Goal: Information Seeking & Learning: Learn about a topic

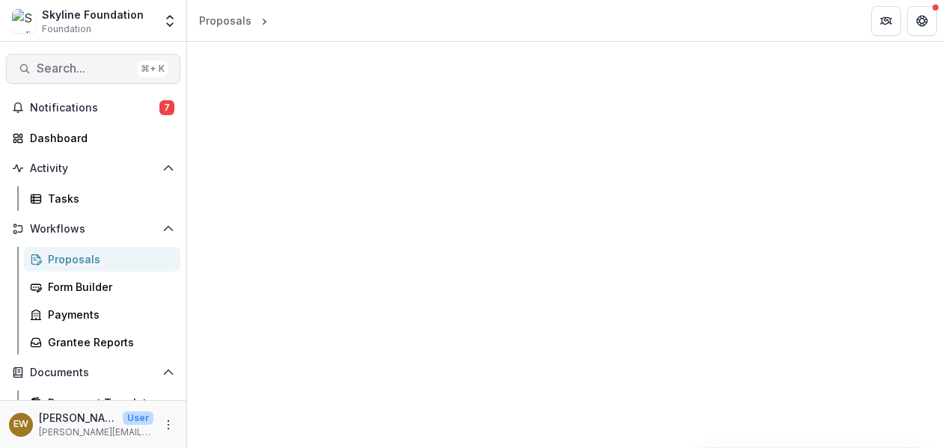
click at [56, 70] on span "Search..." at bounding box center [84, 68] width 95 height 14
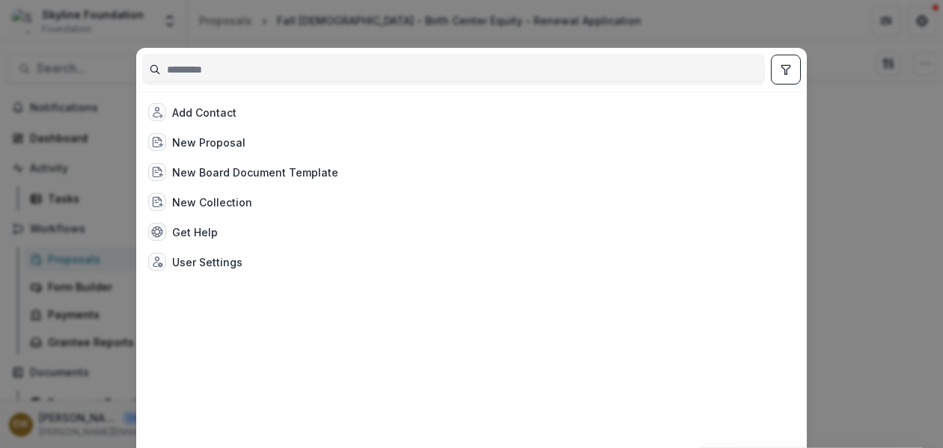
click at [245, 58] on input at bounding box center [453, 70] width 621 height 24
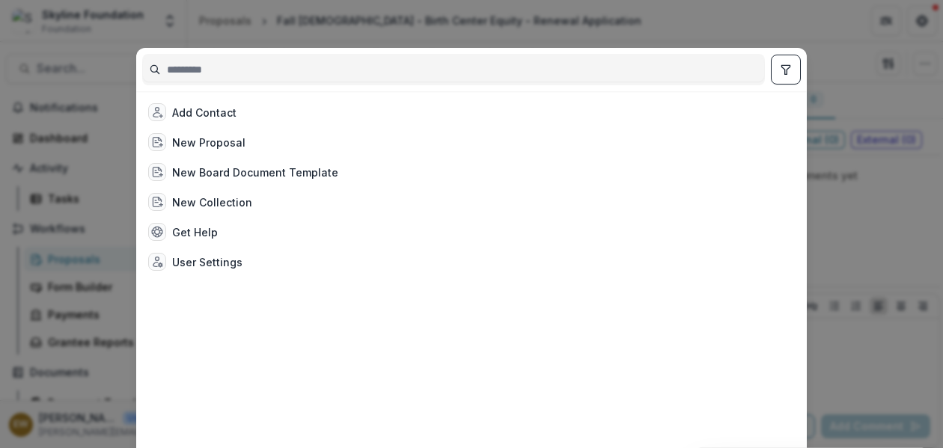
click at [285, 28] on div "Add Contact New Proposal New Board Document Template New Collection Get Help Us…" at bounding box center [471, 224] width 943 height 448
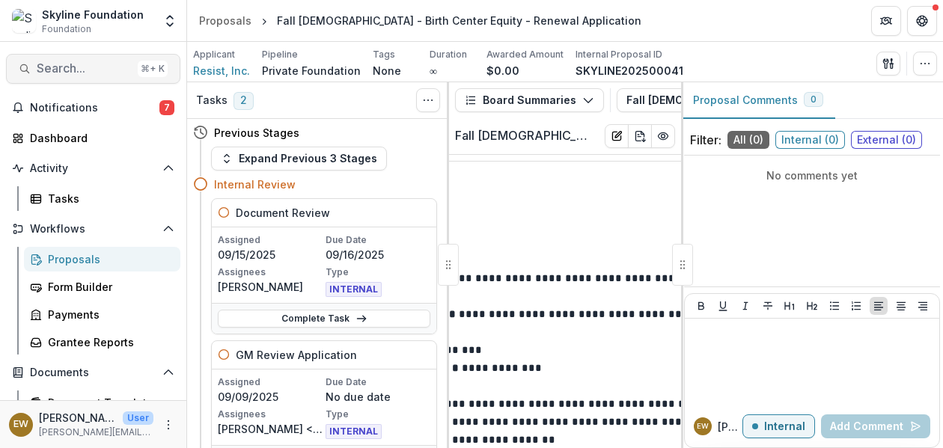
click at [94, 67] on span "Search..." at bounding box center [84, 68] width 95 height 14
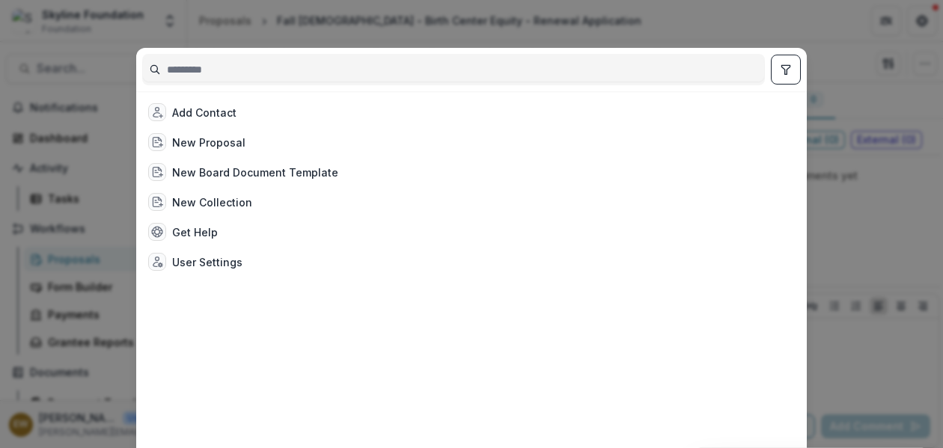
click at [244, 67] on input at bounding box center [453, 70] width 621 height 24
click at [266, 28] on div "Add Contact New Proposal New Board Document Template New Collection Get Help Us…" at bounding box center [471, 224] width 943 height 448
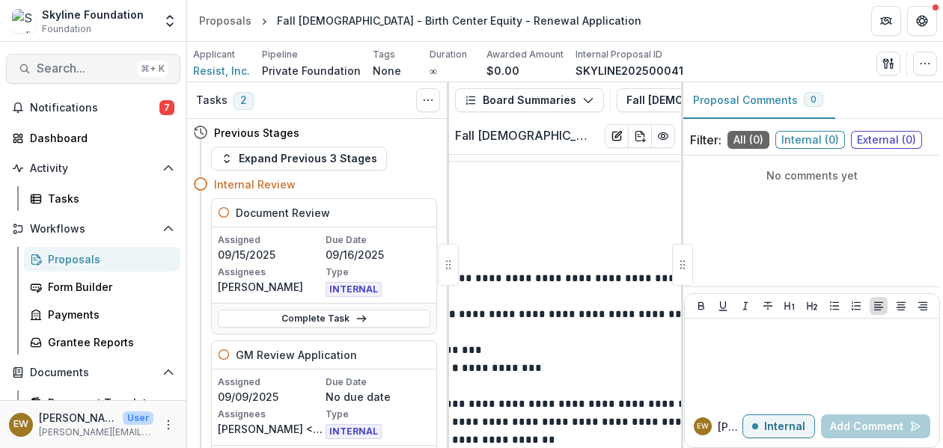
click at [79, 62] on span "Search..." at bounding box center [84, 68] width 95 height 14
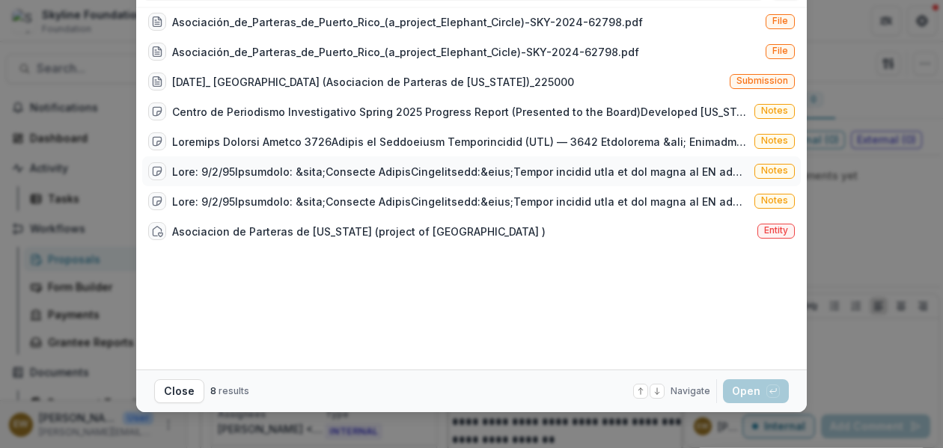
scroll to position [70, 0]
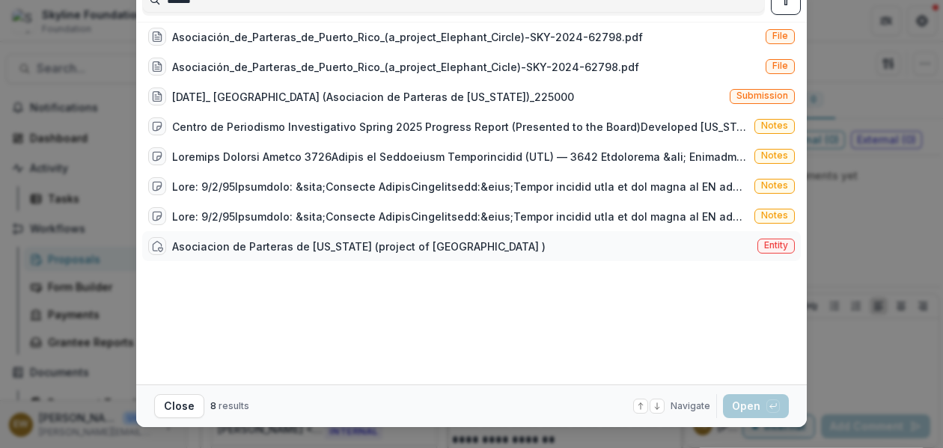
type input "******"
click at [362, 251] on div "Asociacion de Parteras de Puerto Rico (project of Elephant Circle )" at bounding box center [358, 247] width 373 height 16
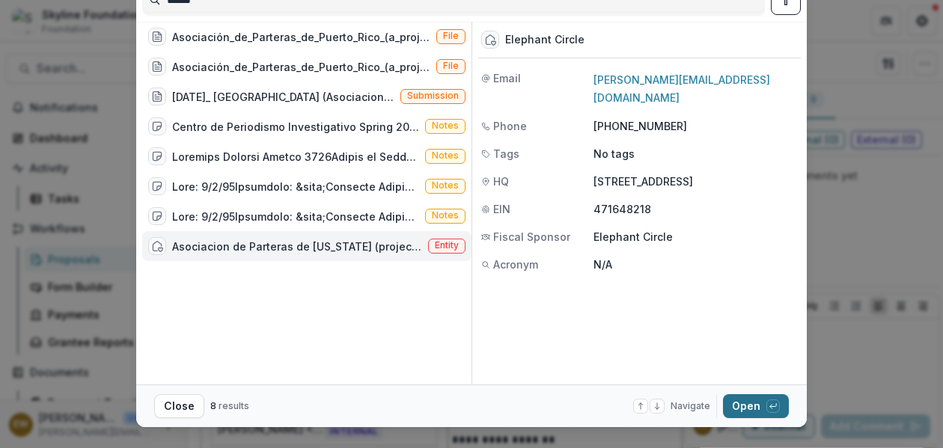
click at [737, 403] on button "Open with enter key" at bounding box center [756, 406] width 66 height 24
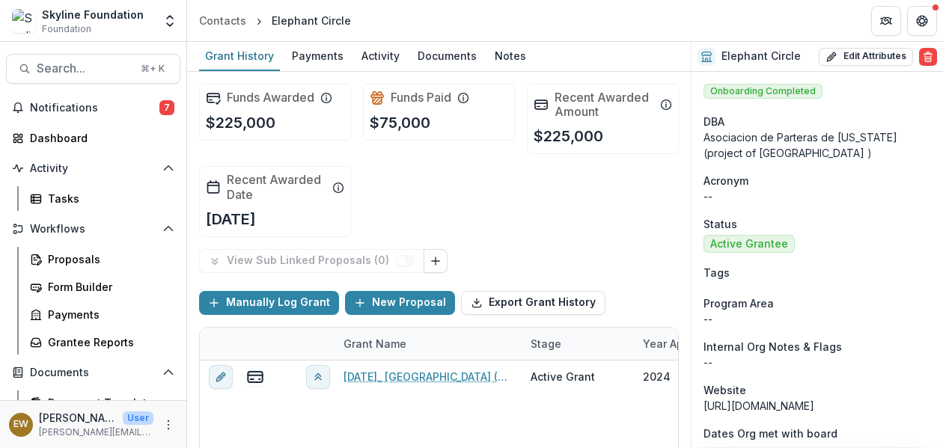
scroll to position [3, 0]
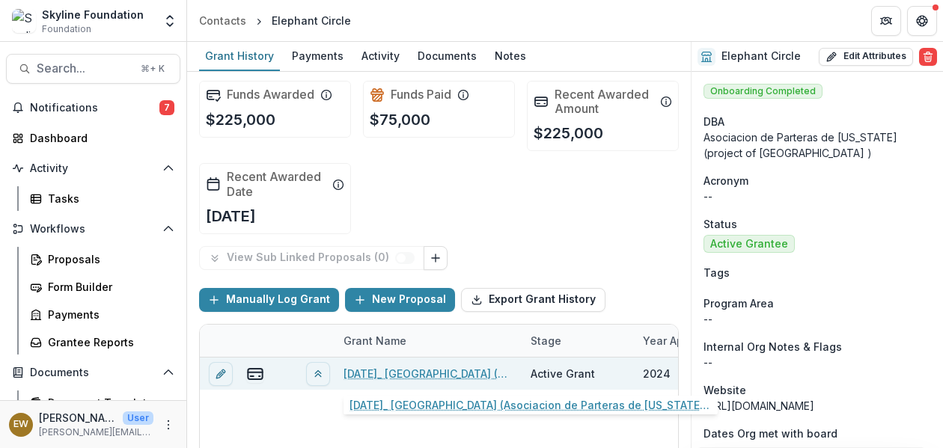
click at [441, 367] on link "11-26-2024_ Elephant Circle (Asociacion de Parteras de Puerto Rico)_225000" at bounding box center [428, 374] width 169 height 16
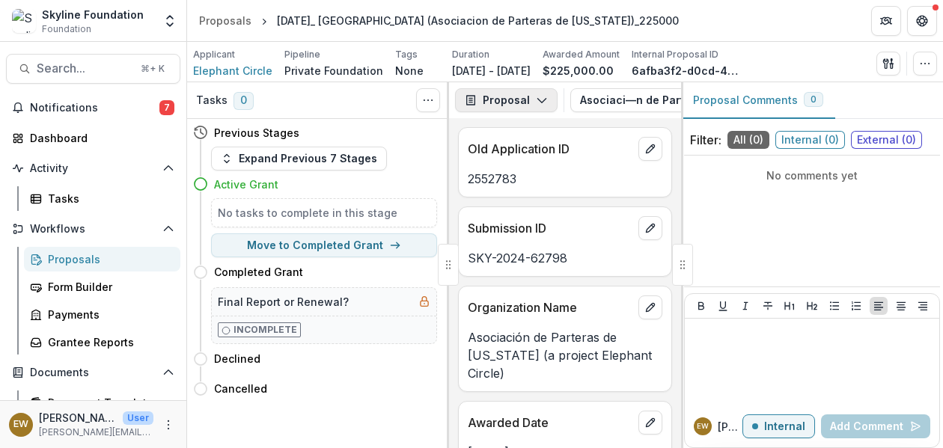
click at [538, 98] on icon "button" at bounding box center [542, 100] width 12 height 12
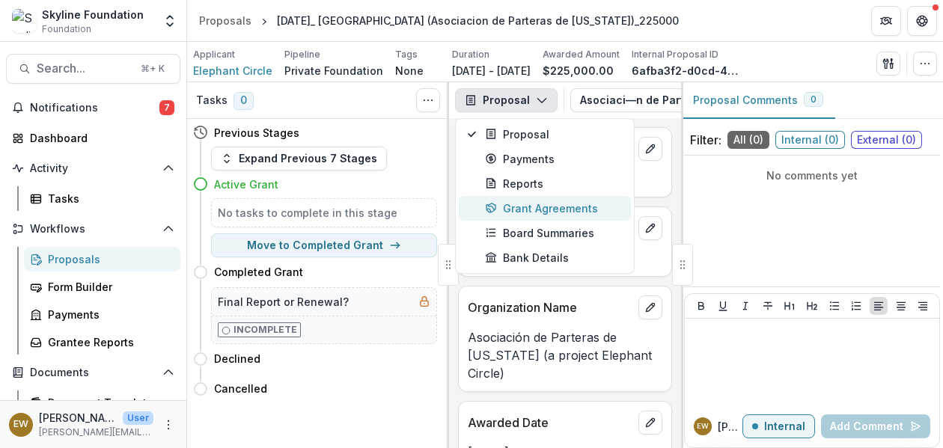
click at [540, 198] on button "Grant Agreements" at bounding box center [545, 208] width 172 height 25
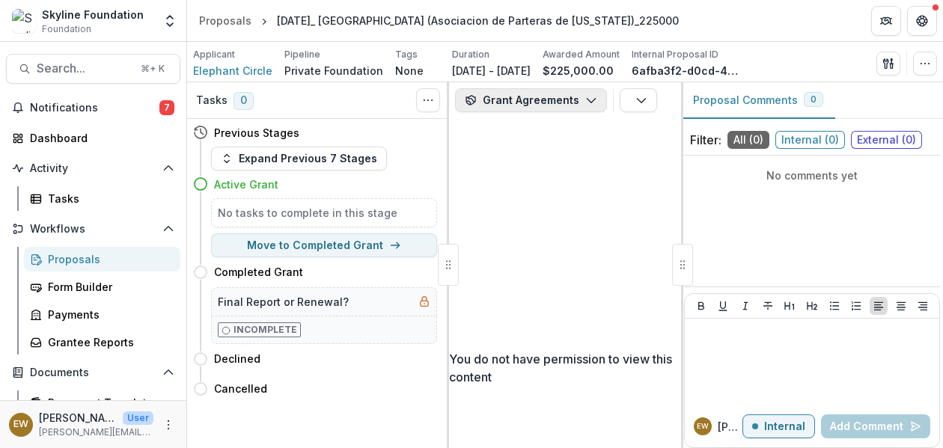
click at [516, 91] on button "Grant Agreements" at bounding box center [531, 100] width 152 height 24
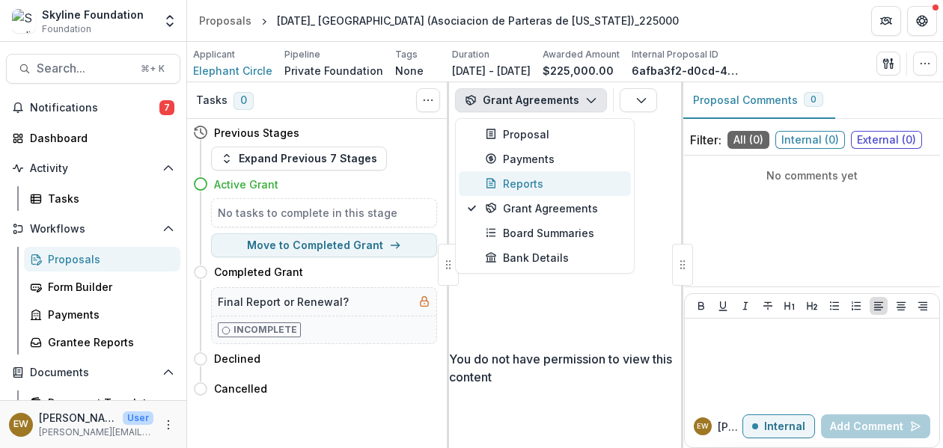
click at [518, 176] on div "Reports" at bounding box center [553, 184] width 137 height 16
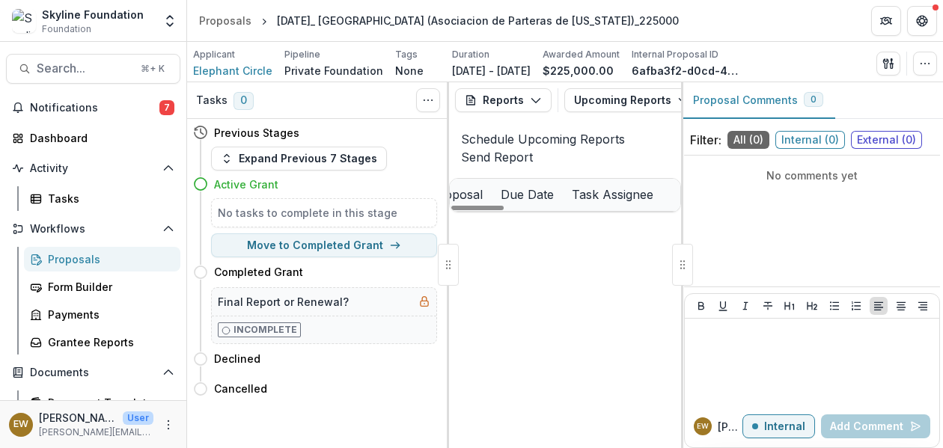
drag, startPoint x: 501, startPoint y: 428, endPoint x: 616, endPoint y: 405, distance: 117.6
click at [504, 210] on div at bounding box center [477, 208] width 52 height 4
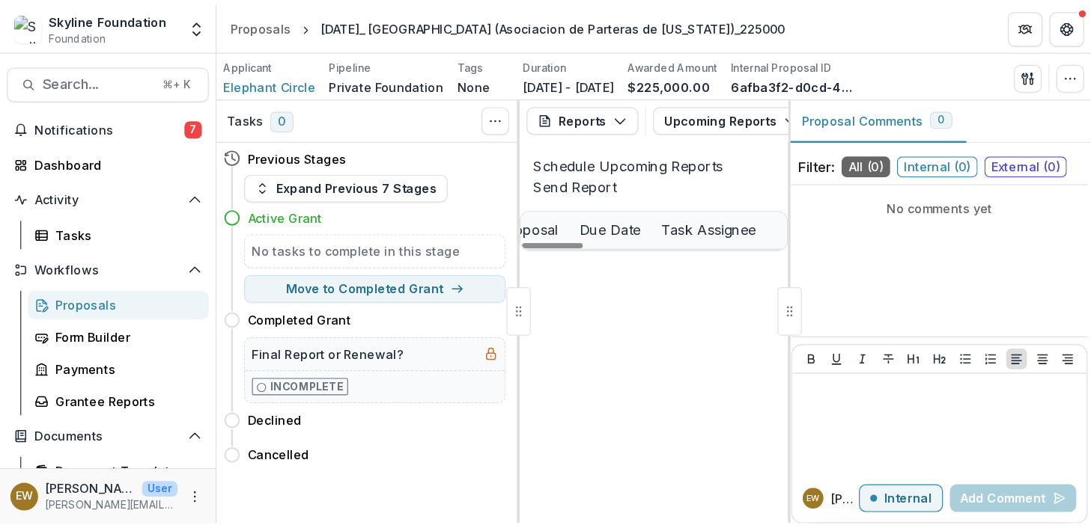
scroll to position [0, 500]
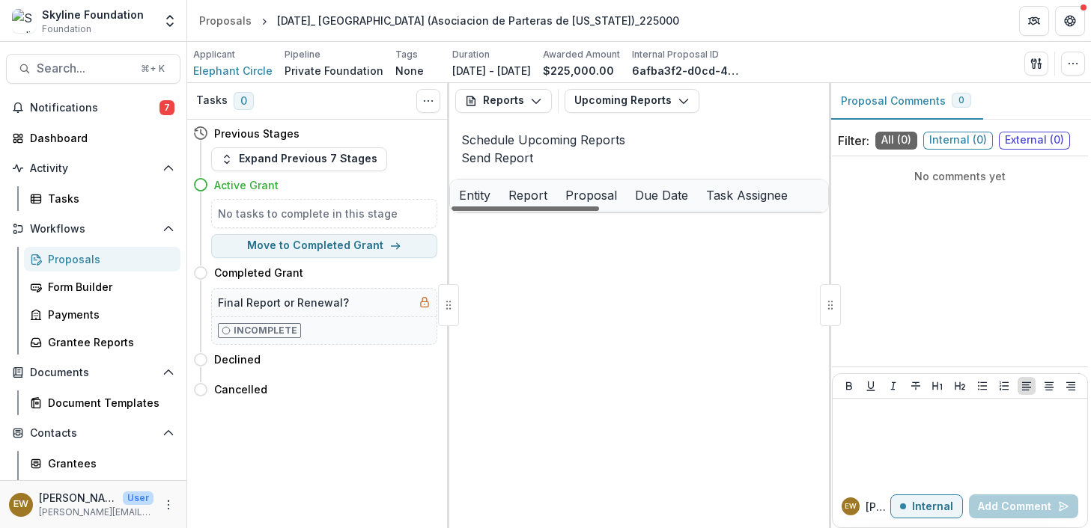
drag, startPoint x: 710, startPoint y: 512, endPoint x: 546, endPoint y: 506, distance: 164.8
click at [546, 211] on div at bounding box center [524, 209] width 147 height 4
drag, startPoint x: 562, startPoint y: 507, endPoint x: 511, endPoint y: 498, distance: 51.7
click at [511, 211] on div at bounding box center [524, 209] width 147 height 4
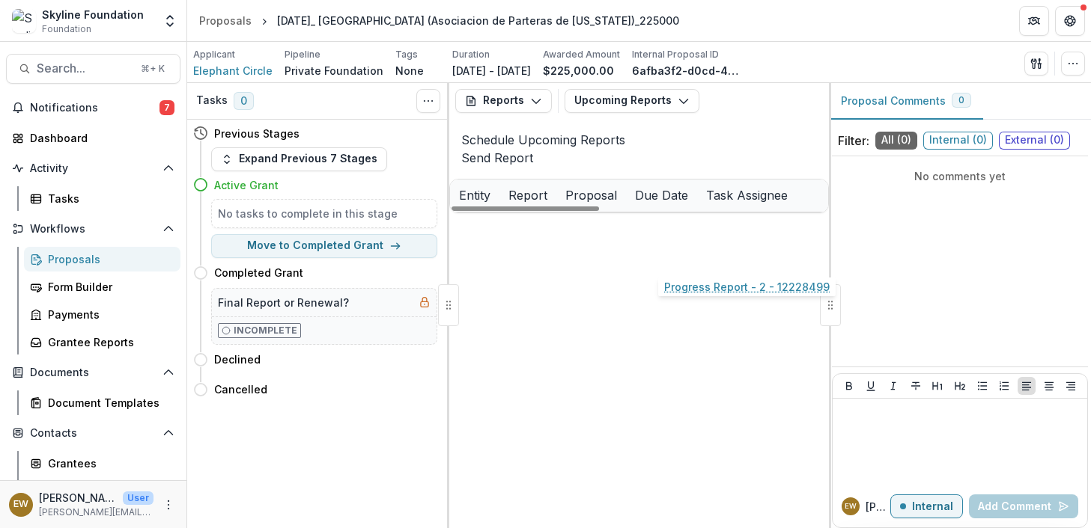
click at [736, 237] on link "Progress Report - 2 - 12228499" at bounding box center [728, 229] width 165 height 16
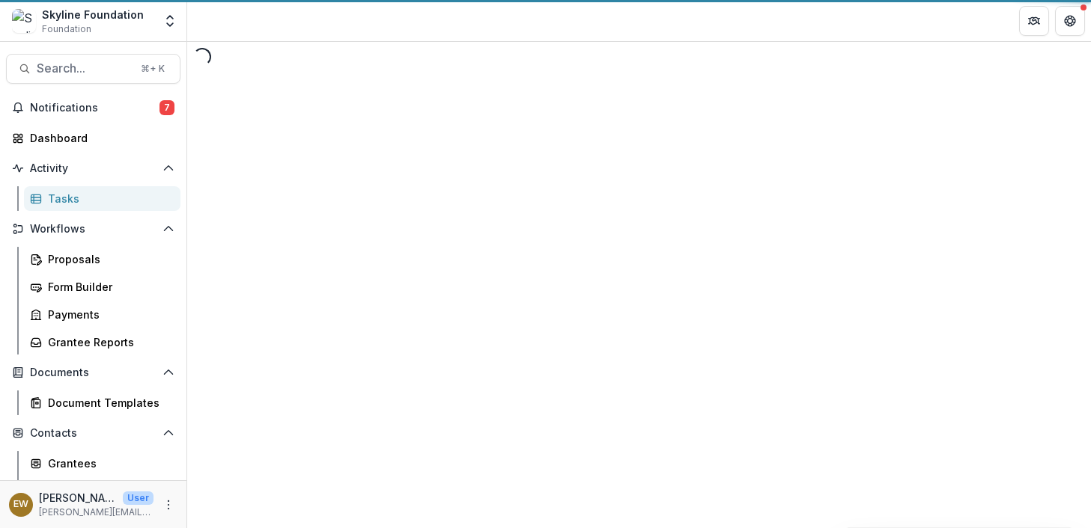
select select "********"
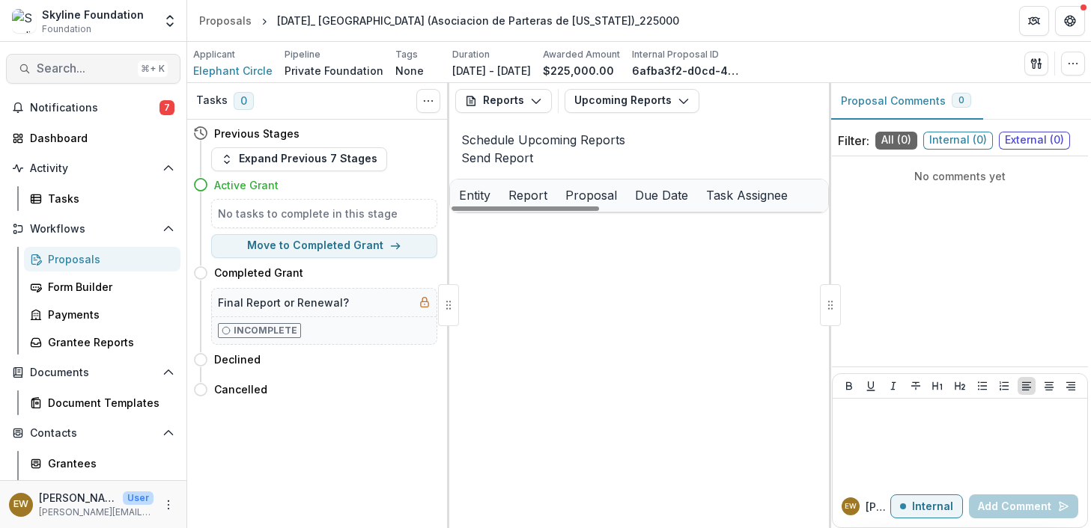
click at [78, 78] on button "Search... ⌘ + K" at bounding box center [93, 69] width 174 height 30
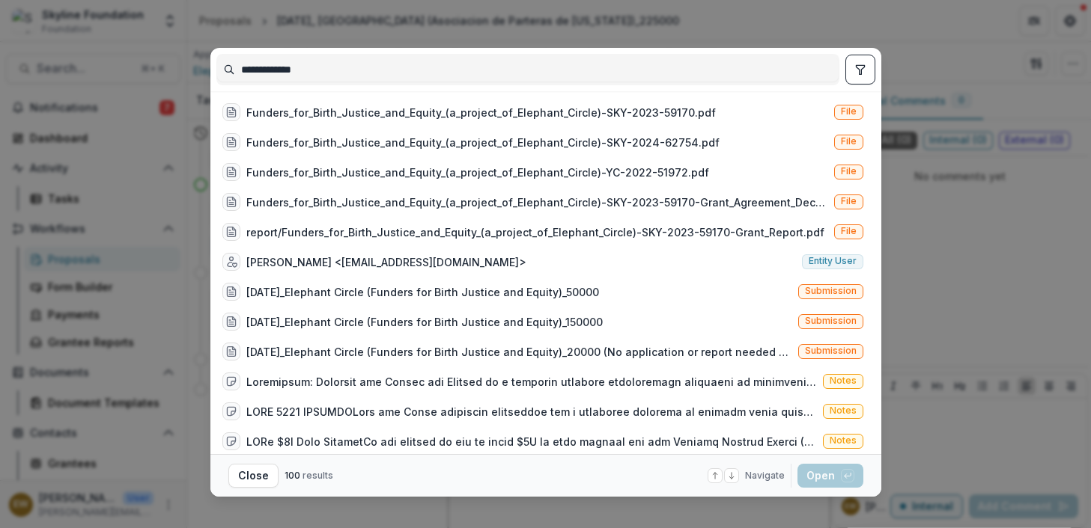
click at [355, 71] on input "**********" at bounding box center [527, 70] width 621 height 24
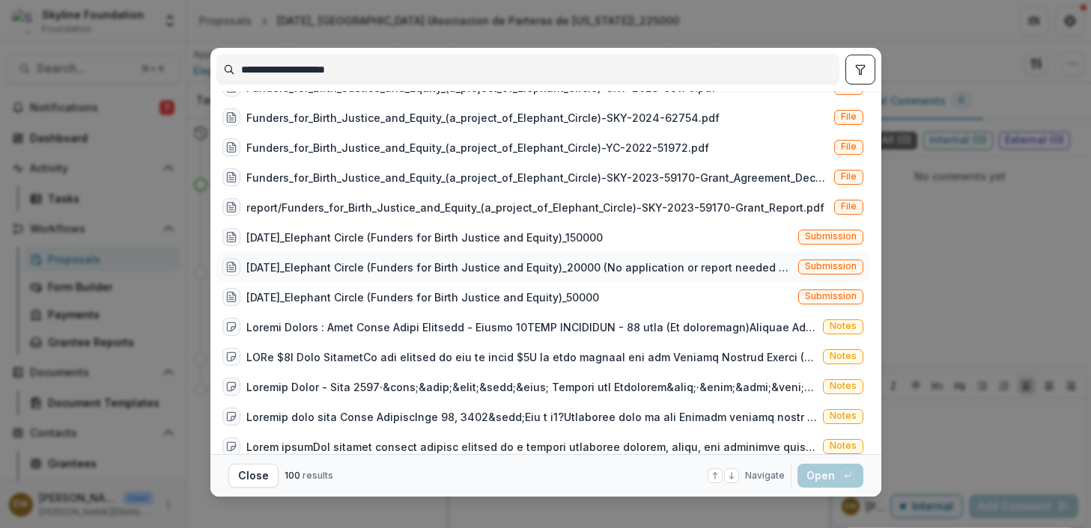
scroll to position [753, 0]
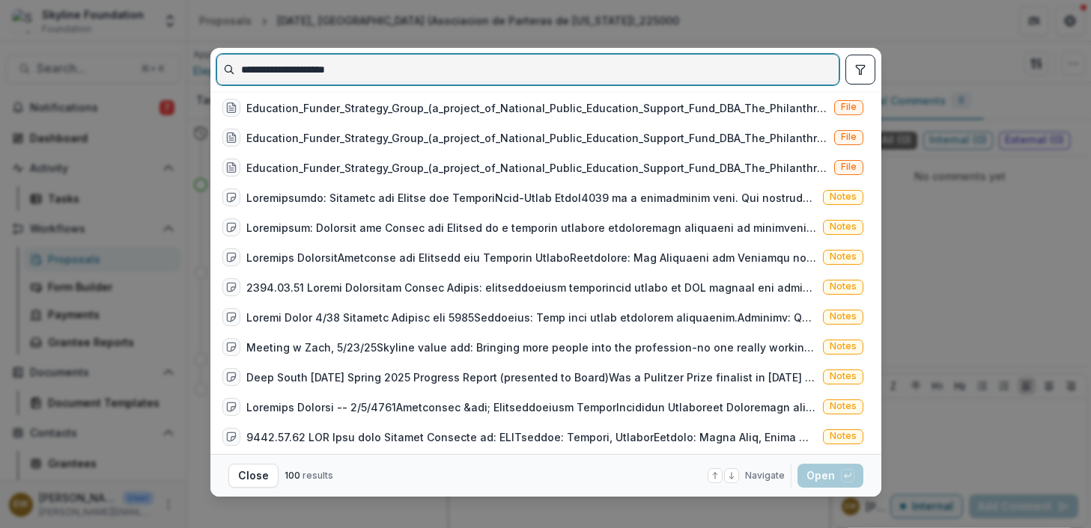
click at [445, 64] on input "**********" at bounding box center [527, 70] width 621 height 24
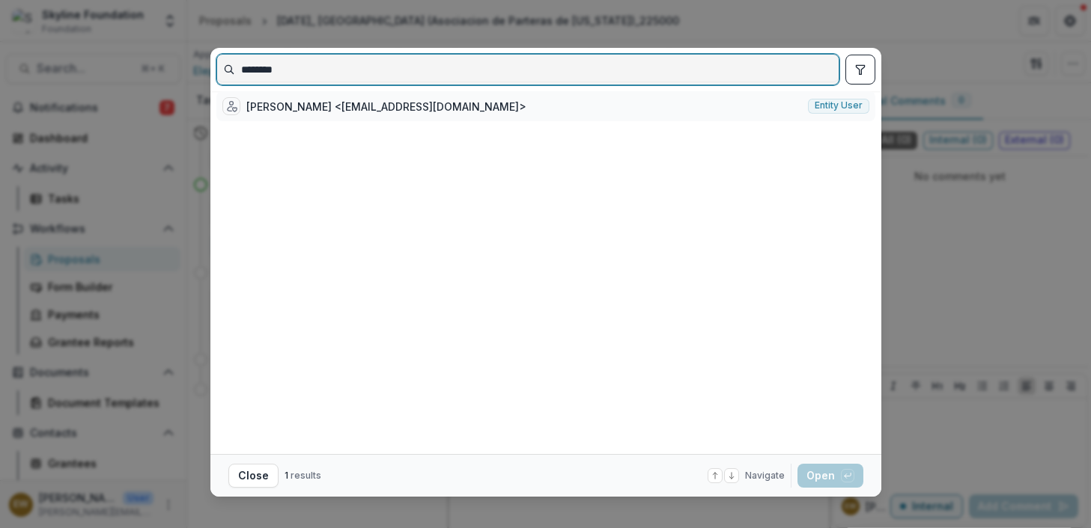
type input "********"
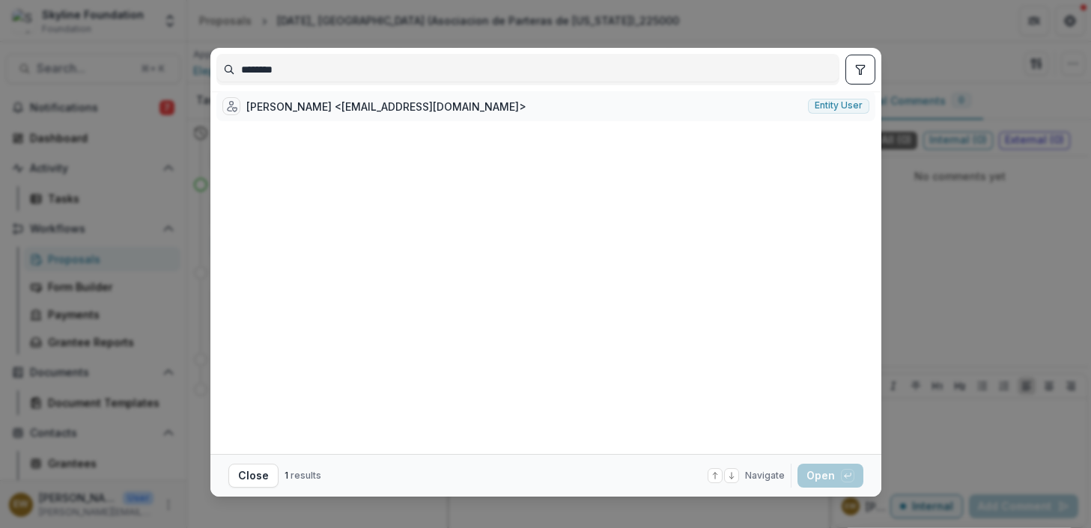
click at [412, 115] on div "Nakeenya Wilson <nakeenya@adroitexperts.com>" at bounding box center [386, 107] width 280 height 16
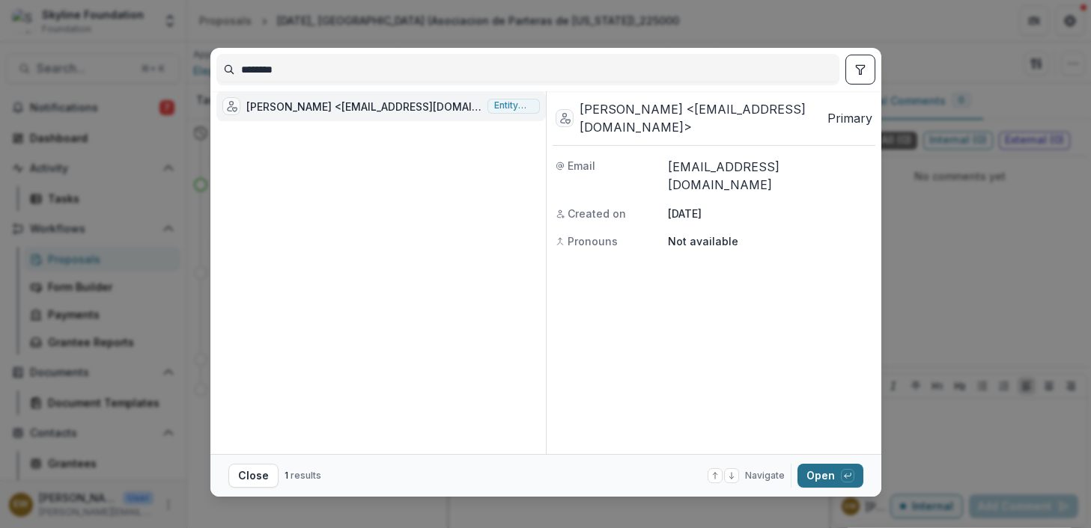
click at [803, 448] on button "Open with enter key" at bounding box center [830, 476] width 66 height 24
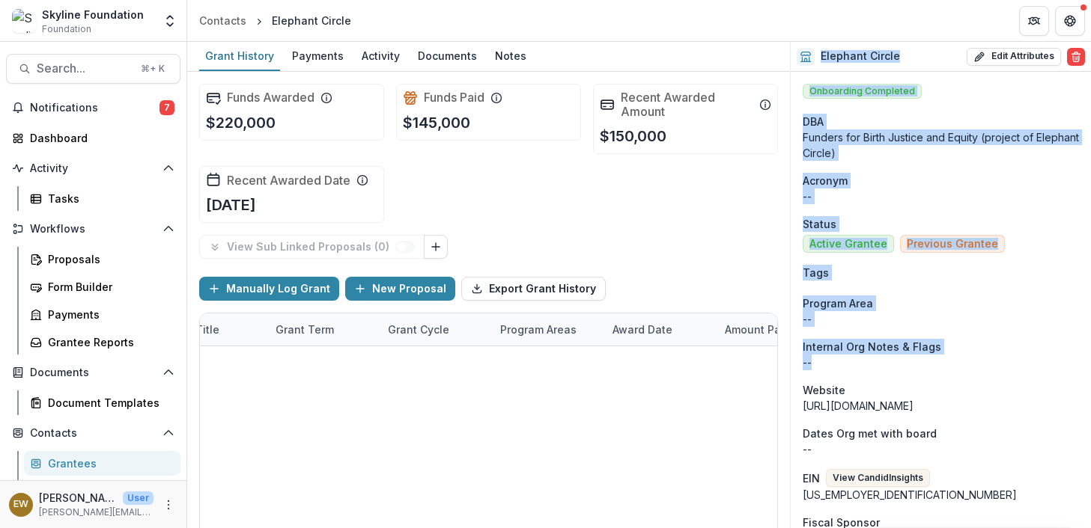
scroll to position [0, 1209]
drag, startPoint x: 579, startPoint y: 362, endPoint x: 928, endPoint y: 376, distance: 349.8
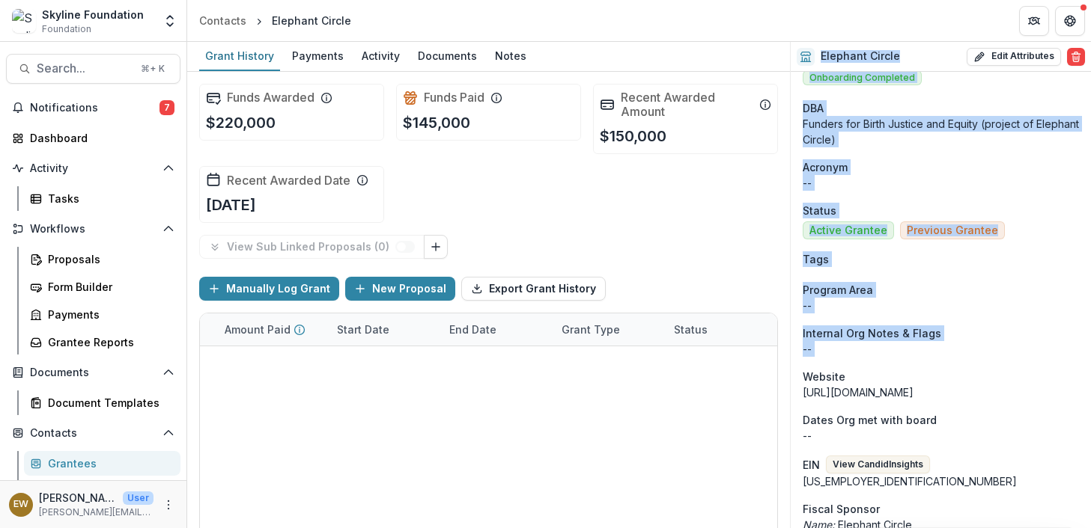
scroll to position [0, 0]
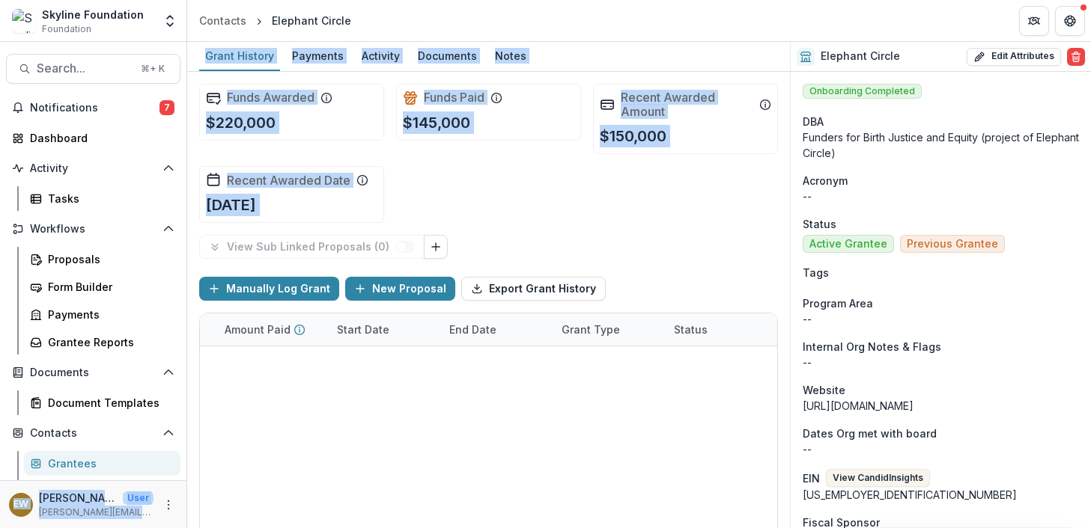
drag, startPoint x: 359, startPoint y: 491, endPoint x: 576, endPoint y: 514, distance: 217.5
click at [155, 448] on main "Search... ⌘ + K Notifications 7 Dashboard Activity Tasks Workflows Proposals Fo…" at bounding box center [545, 285] width 1091 height 487
drag, startPoint x: 525, startPoint y: 371, endPoint x: 278, endPoint y: 365, distance: 247.8
click at [366, 364] on link "11-26-2024_Elephant Circle (Funders for Birth Justice and Equity)_150000" at bounding box center [428, 363] width 169 height 16
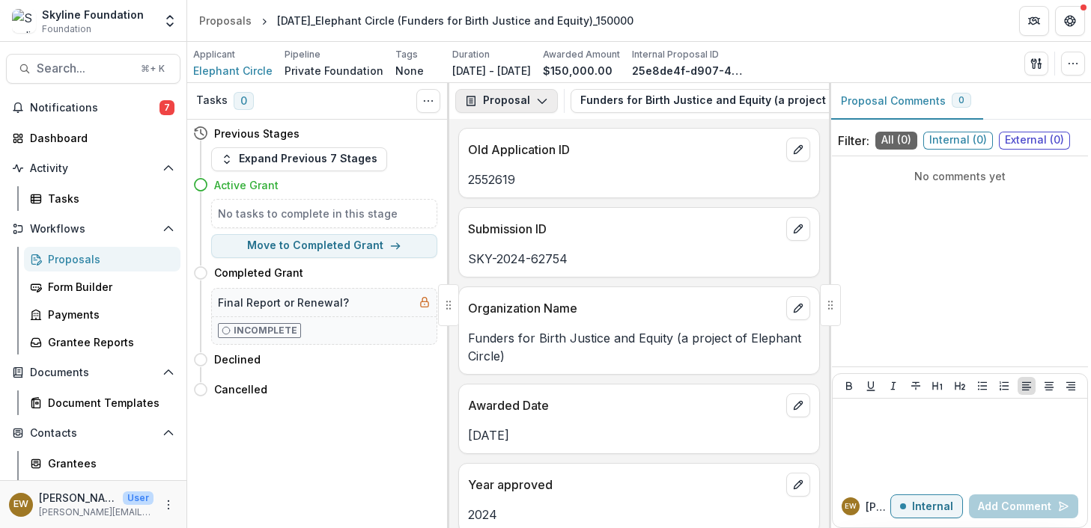
click at [524, 99] on button "Proposal" at bounding box center [506, 101] width 103 height 24
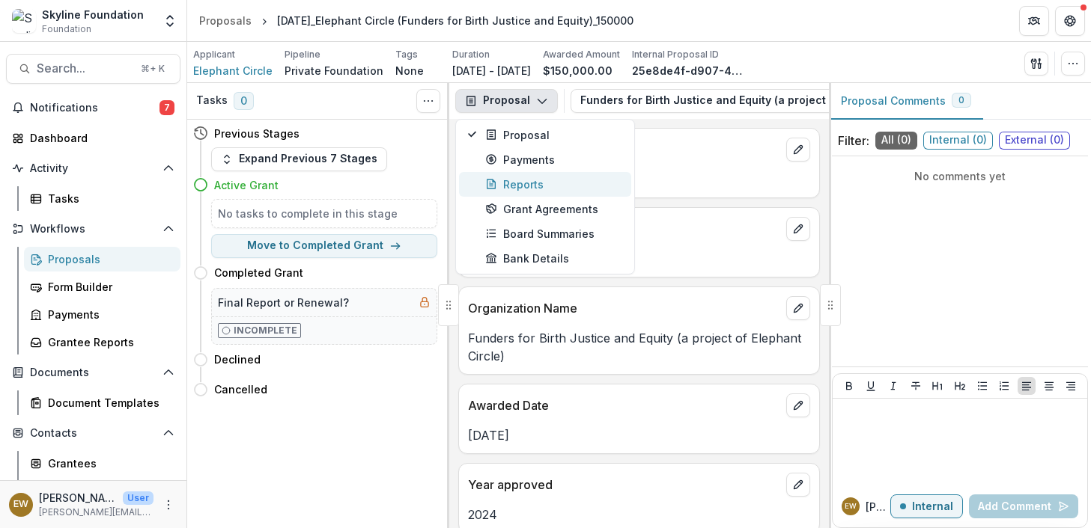
click at [525, 191] on div "Reports" at bounding box center [553, 185] width 137 height 16
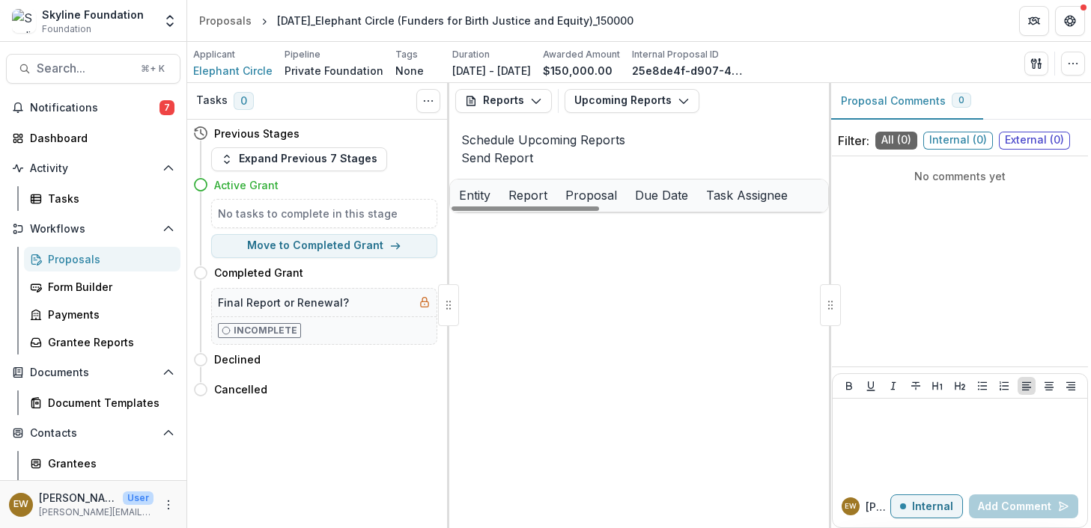
click at [748, 237] on link "Progress Report - 1 - 12228527" at bounding box center [727, 229] width 162 height 16
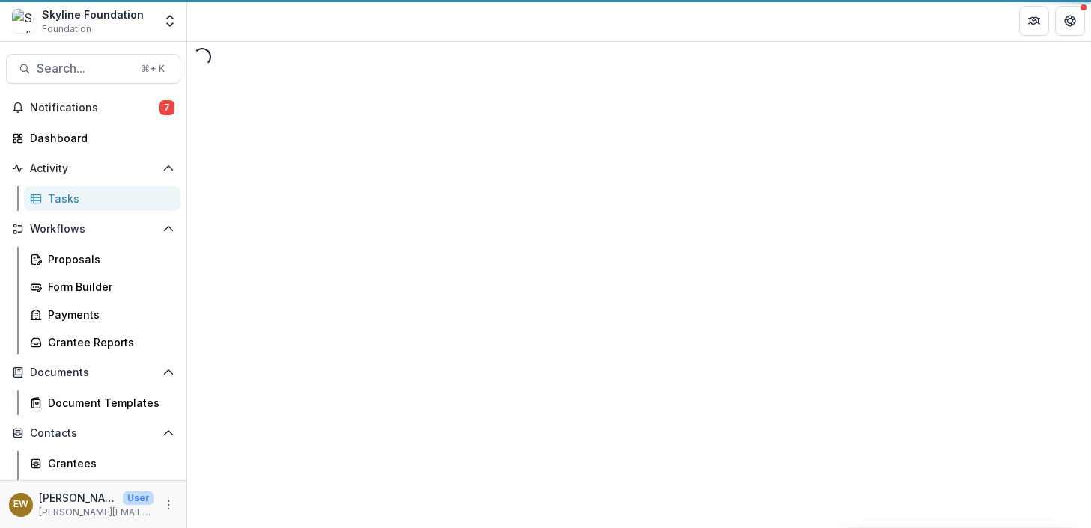
select select "********"
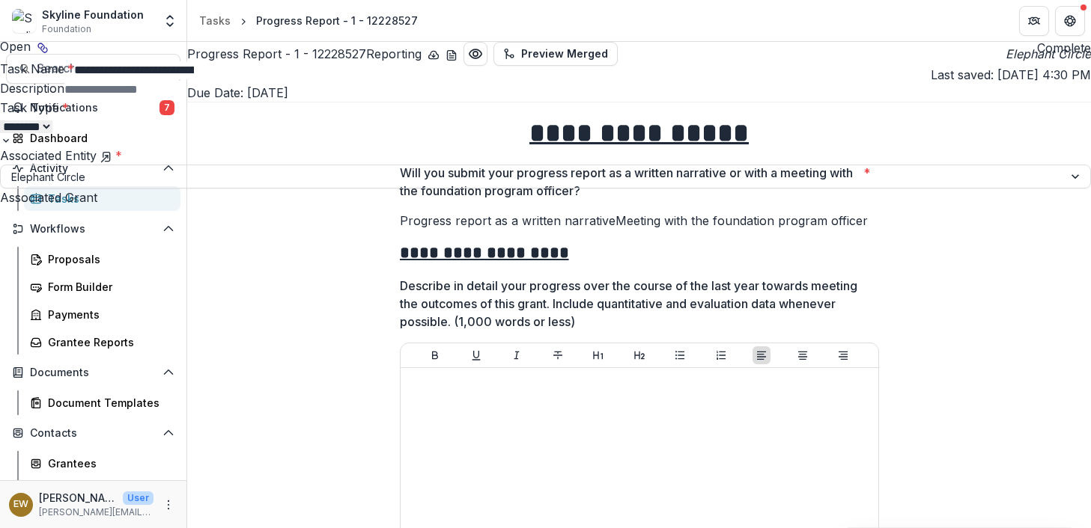
scroll to position [23, 0]
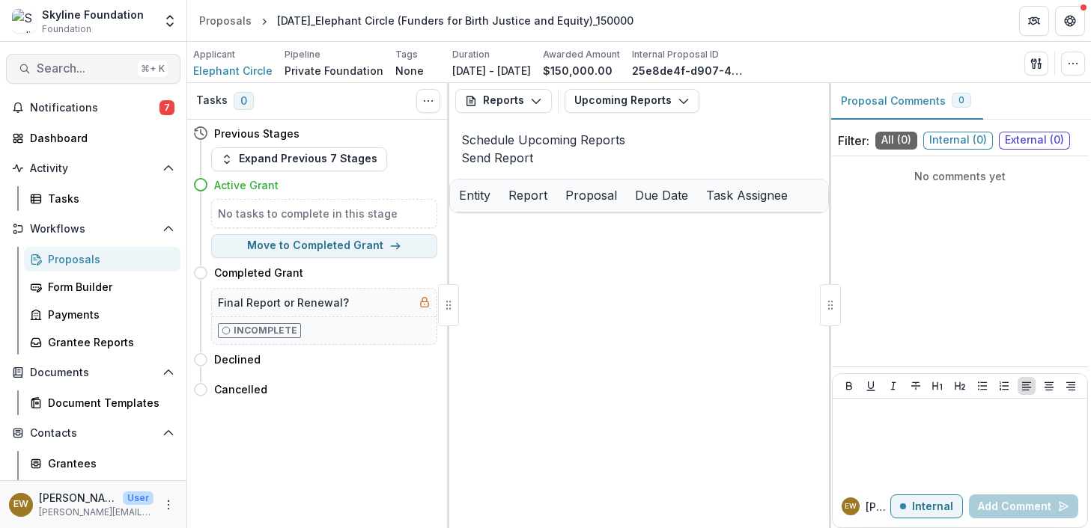
click at [88, 68] on span "Search..." at bounding box center [84, 68] width 95 height 14
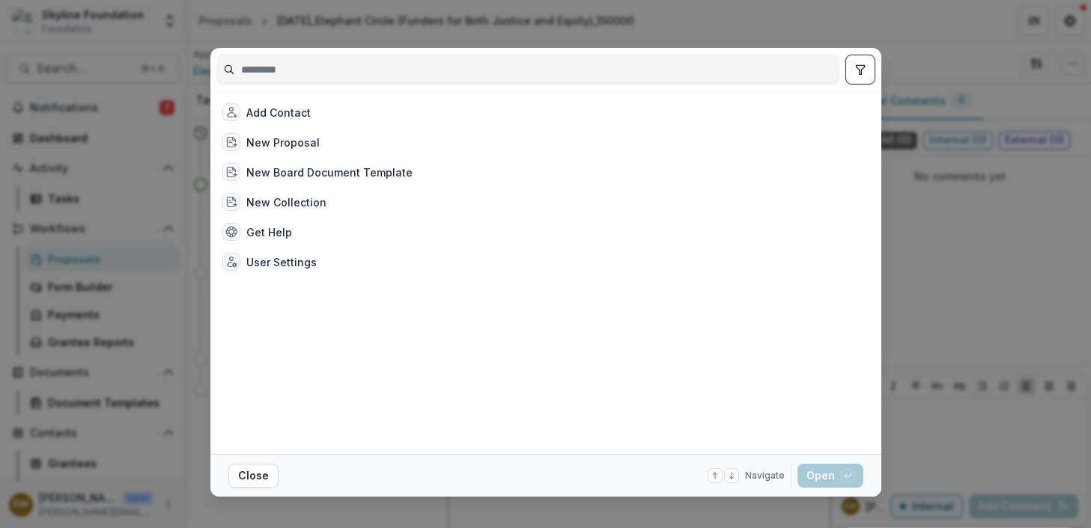
click at [325, 63] on input at bounding box center [527, 70] width 621 height 24
type input "*"
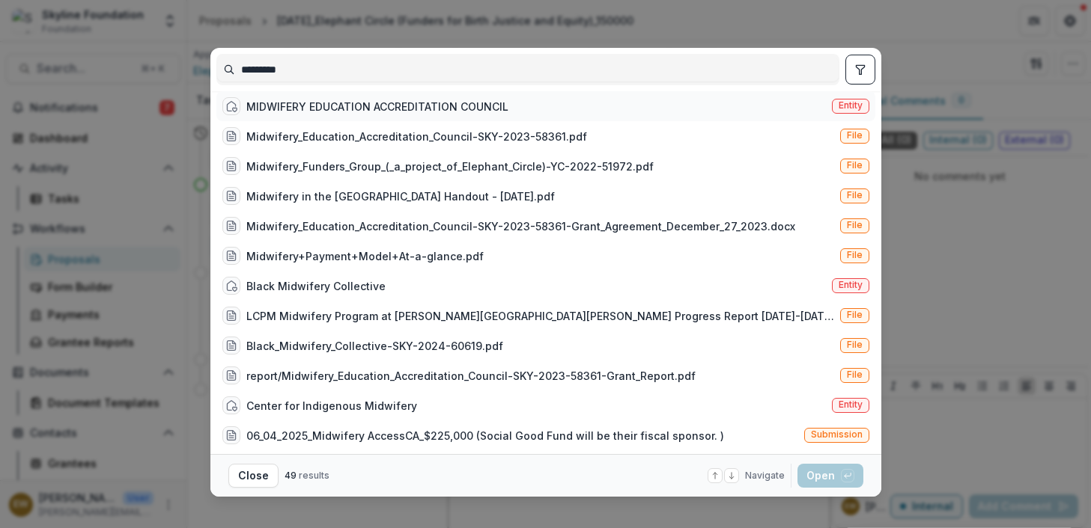
type input "*********"
click at [588, 114] on div "MIDWIFERY EDUCATION ACCREDITATION COUNCIL Entity" at bounding box center [545, 106] width 659 height 30
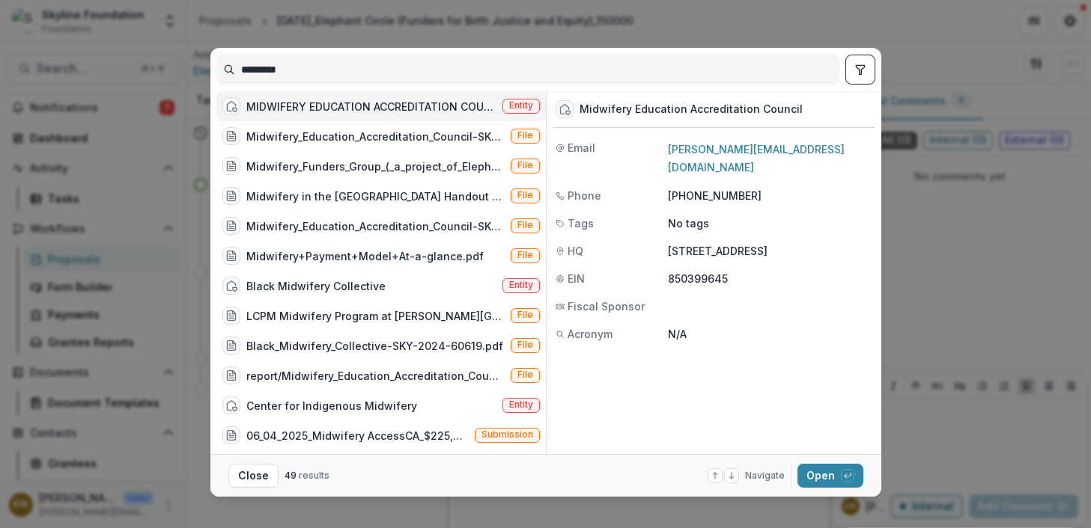
click at [811, 448] on footer "Close 49 results Navigate up and down with arrow keys Open with enter key" at bounding box center [545, 475] width 671 height 43
click at [823, 448] on button "Open with enter key" at bounding box center [830, 476] width 66 height 24
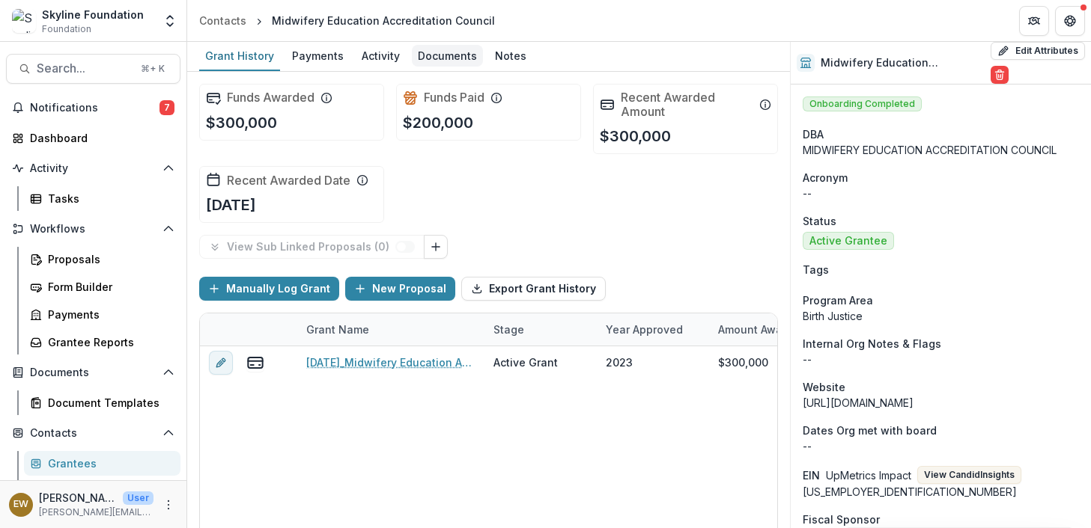
click at [454, 63] on div "Documents" at bounding box center [447, 56] width 71 height 22
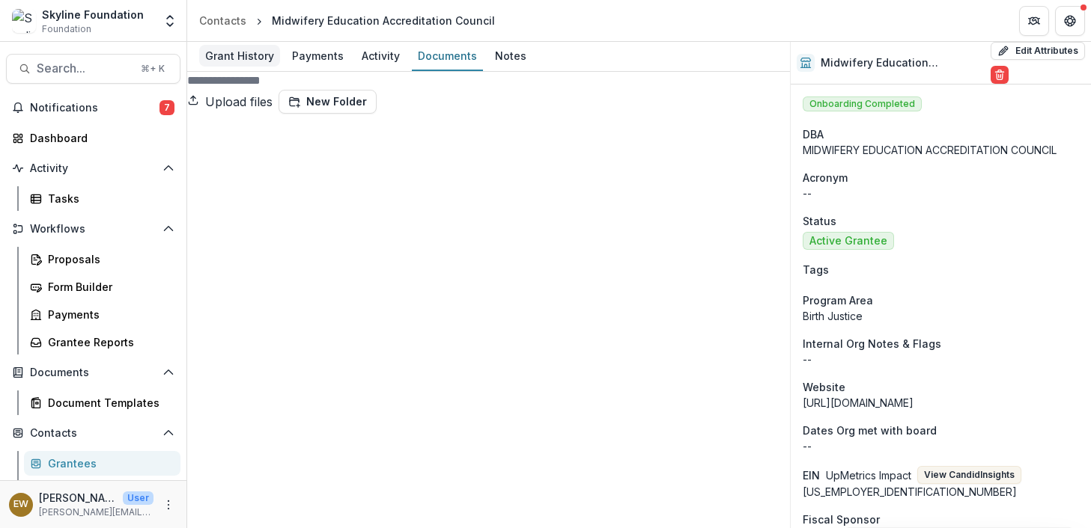
click at [232, 61] on div "Grant History" at bounding box center [239, 56] width 81 height 22
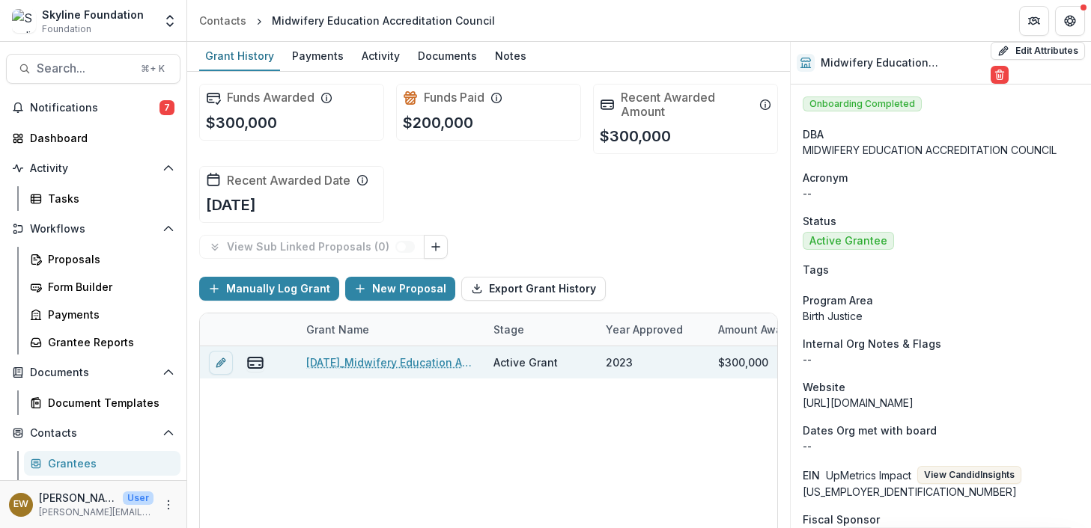
click at [371, 365] on link "12-04-2023_Midwifery Education Accreditation Council_300000" at bounding box center [390, 363] width 169 height 16
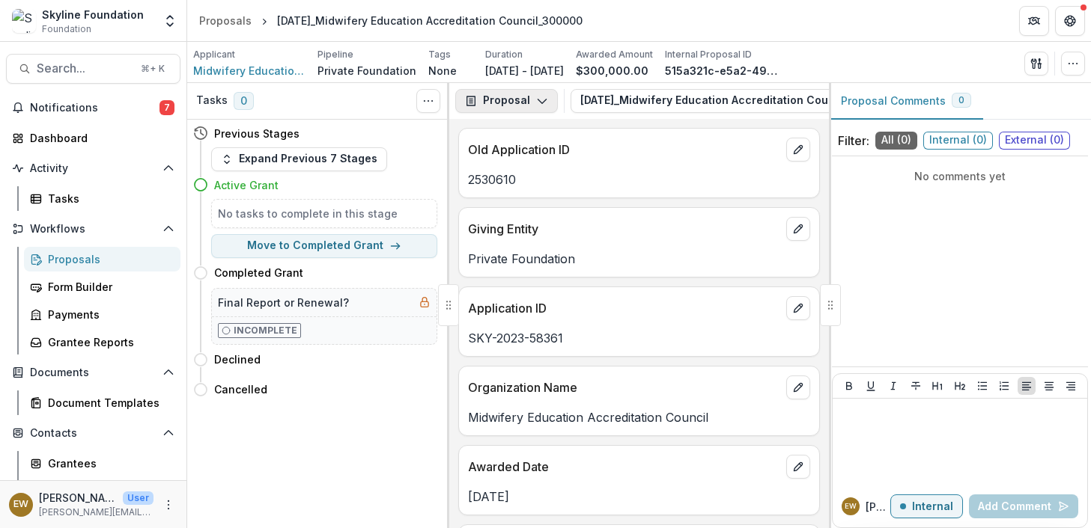
click at [498, 99] on button "Proposal" at bounding box center [506, 101] width 103 height 24
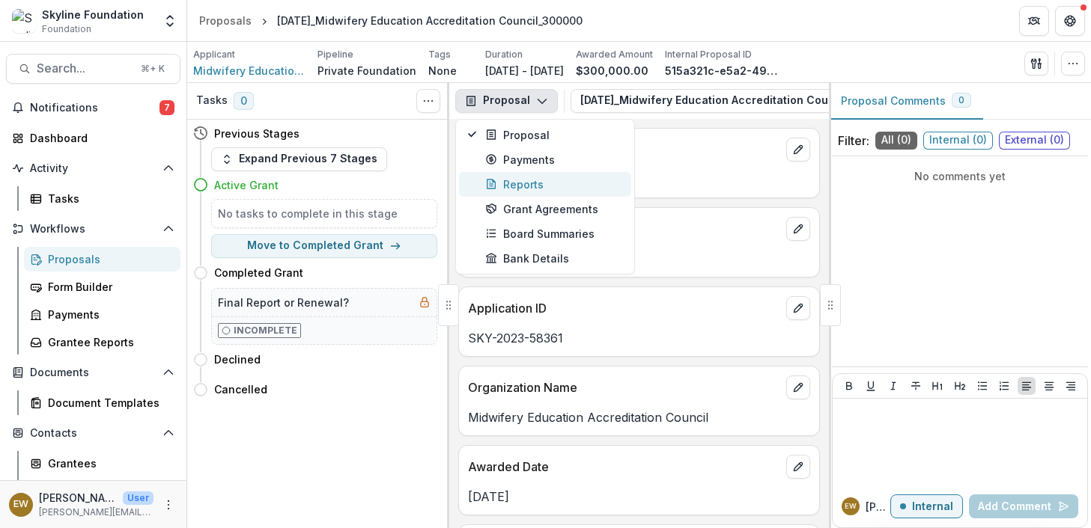
click at [535, 177] on div "Reports" at bounding box center [553, 185] width 137 height 16
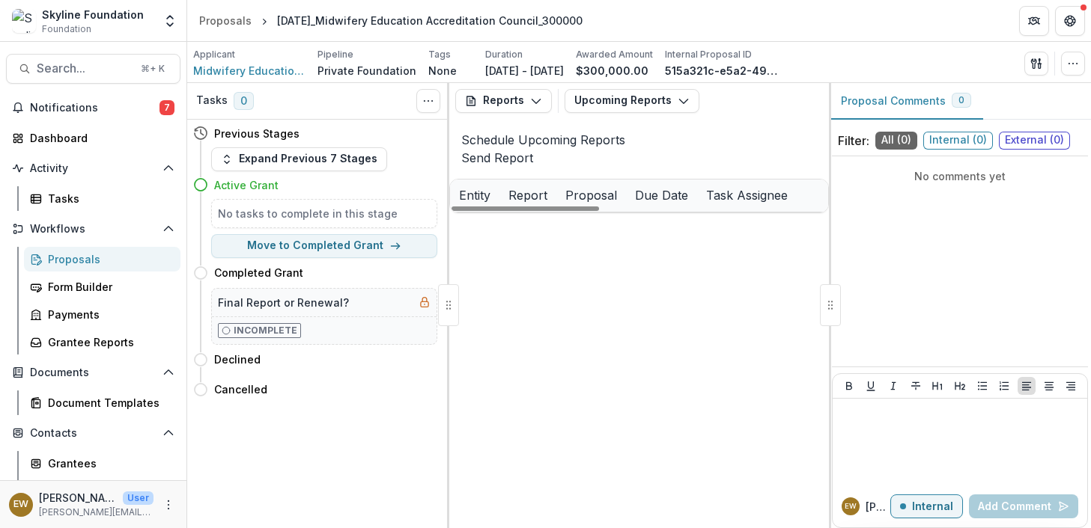
click at [706, 237] on link "Progress Report - 2 - 12037275" at bounding box center [728, 229] width 164 height 16
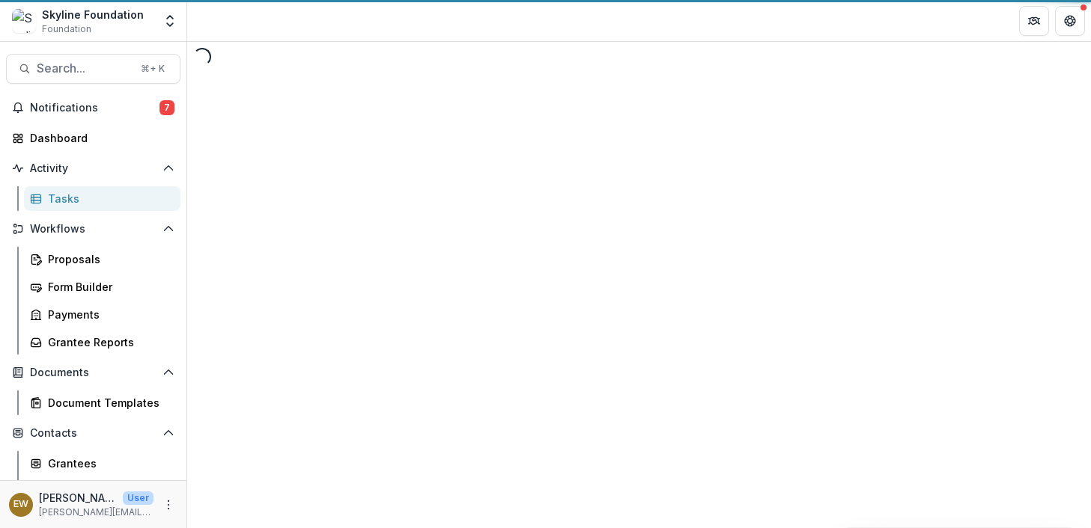
select select "********"
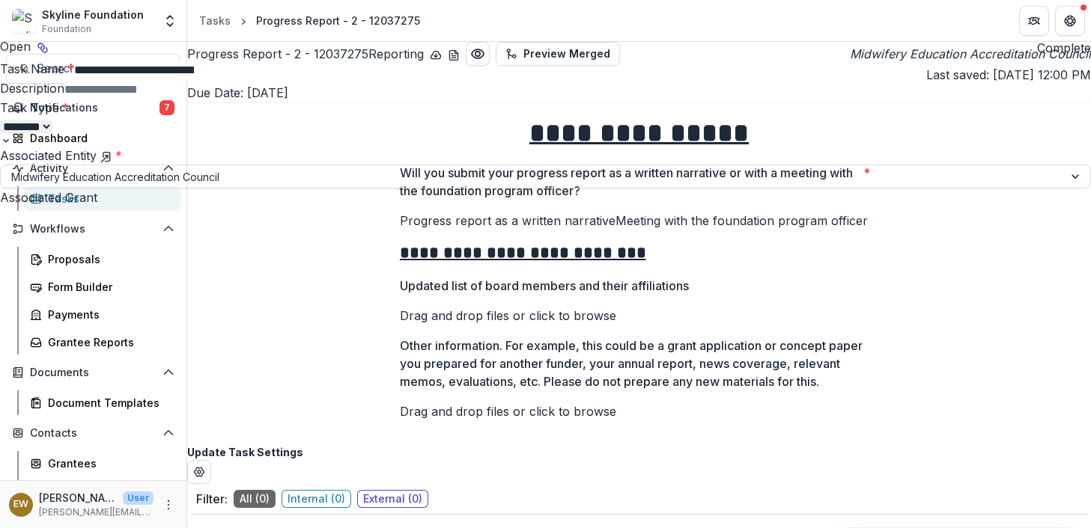
drag, startPoint x: 787, startPoint y: 196, endPoint x: 788, endPoint y: 458, distance: 262.0
click at [788, 448] on div "**********" at bounding box center [545, 528] width 1091 height 0
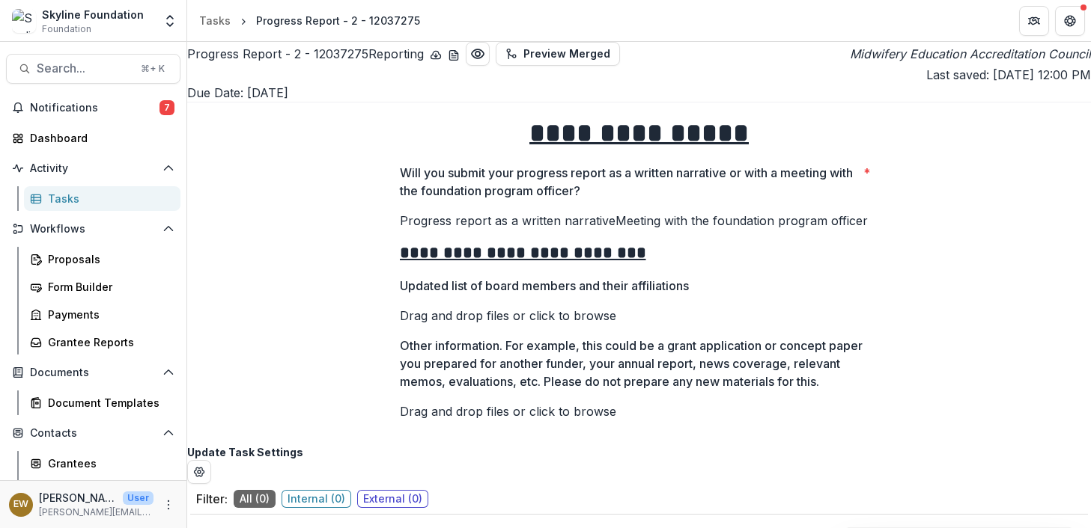
scroll to position [89, 0]
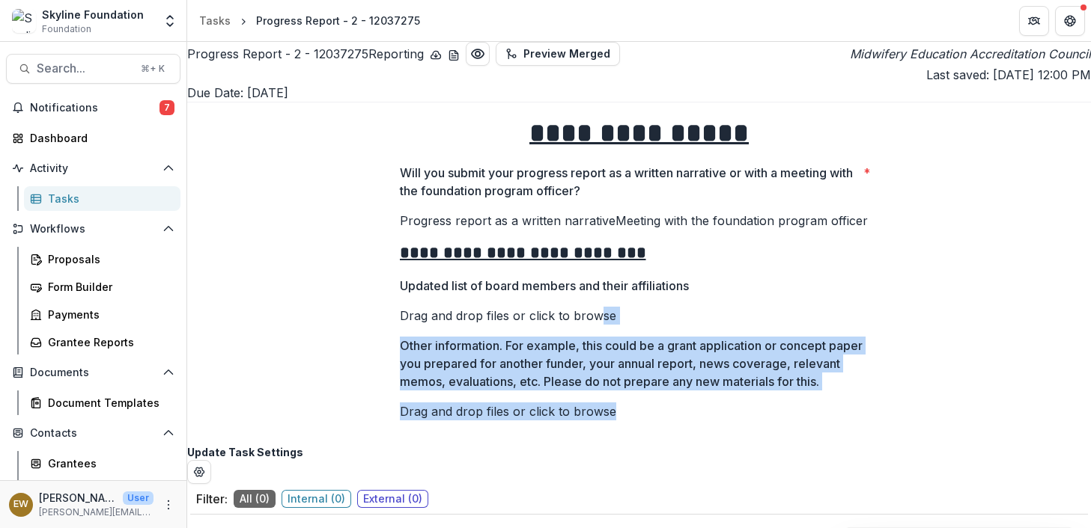
drag, startPoint x: 564, startPoint y: 317, endPoint x: 620, endPoint y: 515, distance: 205.9
click at [621, 445] on div "**********" at bounding box center [639, 274] width 479 height 342
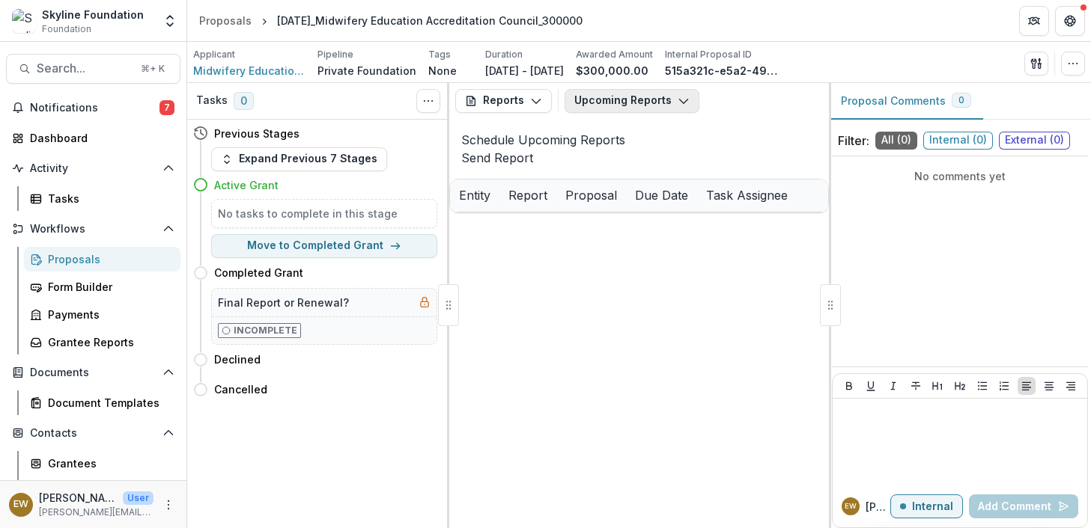
click at [677, 104] on icon "button" at bounding box center [683, 101] width 12 height 12
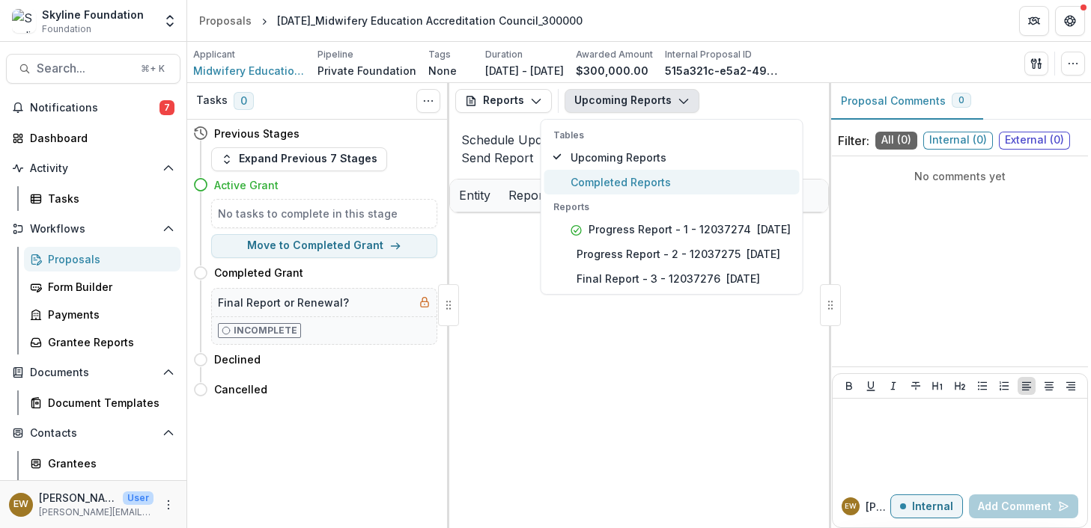
click at [674, 173] on button "Completed Reports" at bounding box center [671, 182] width 255 height 25
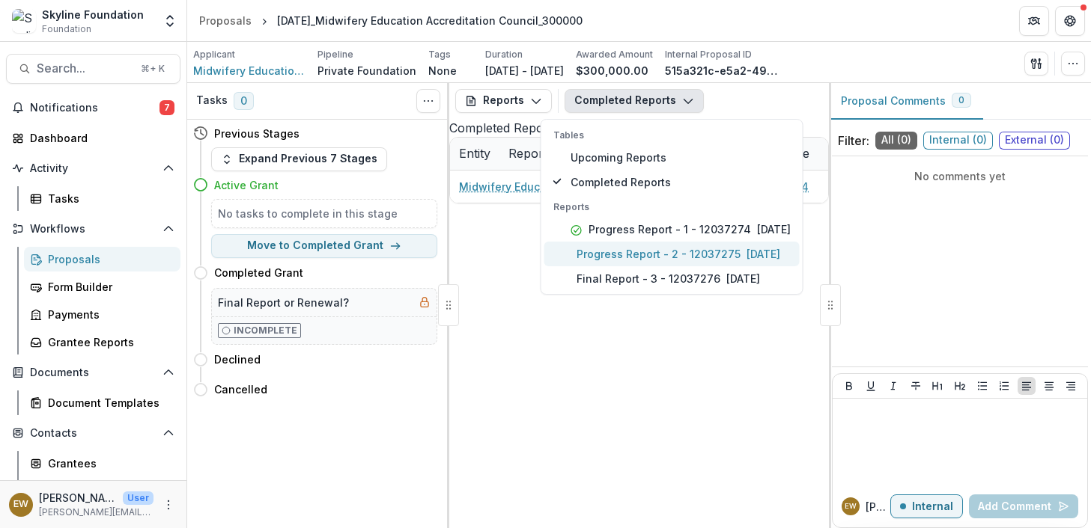
click at [646, 257] on p "Progress Report - 2 - 12037275" at bounding box center [658, 254] width 164 height 16
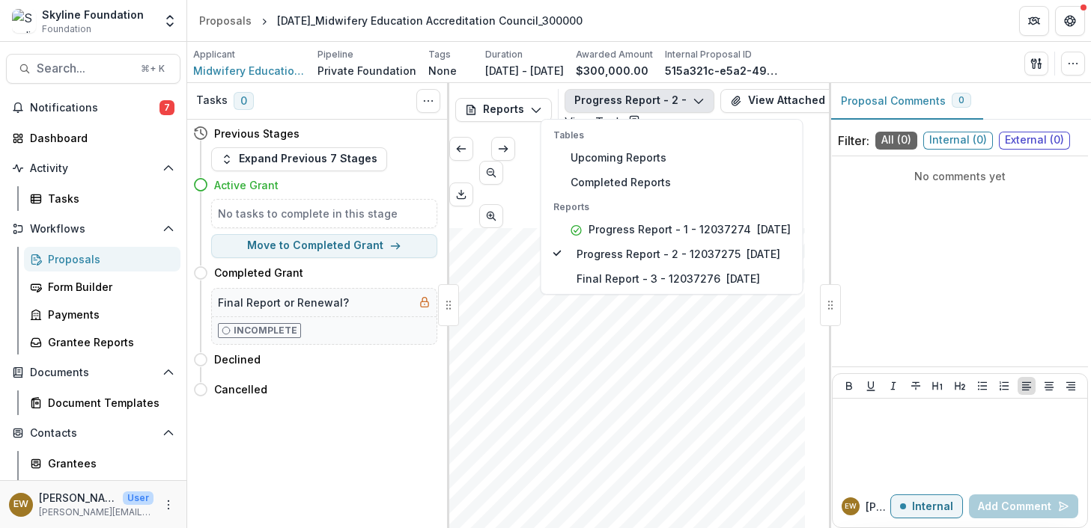
click at [547, 397] on div "Submission Responses Progress Report Will you submit your progress report as a …" at bounding box center [627, 479] width 356 height 503
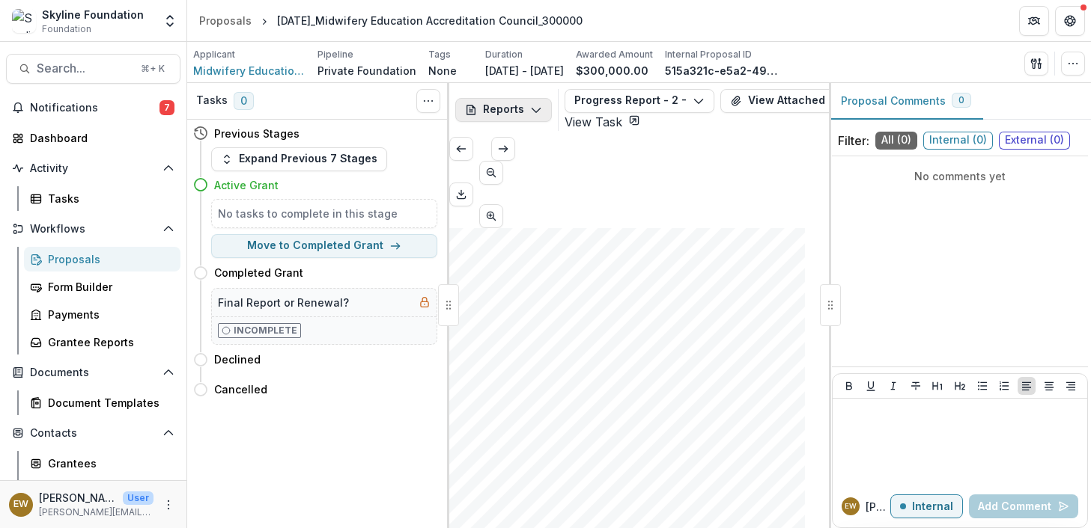
click at [498, 101] on button "Reports" at bounding box center [503, 110] width 97 height 24
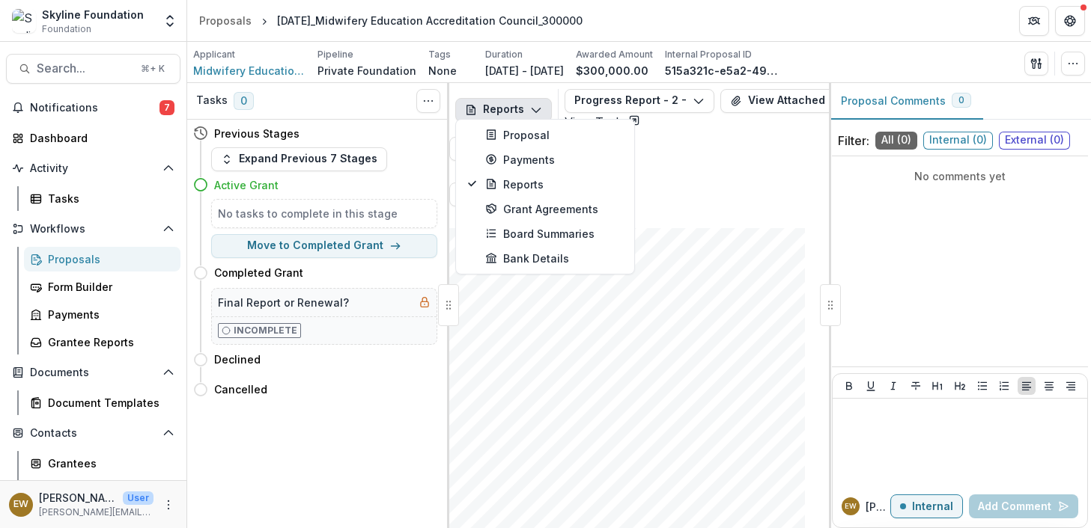
click at [701, 376] on span "paper you prepared for another funder, your annual report, news coverage," at bounding box center [620, 380] width 298 height 8
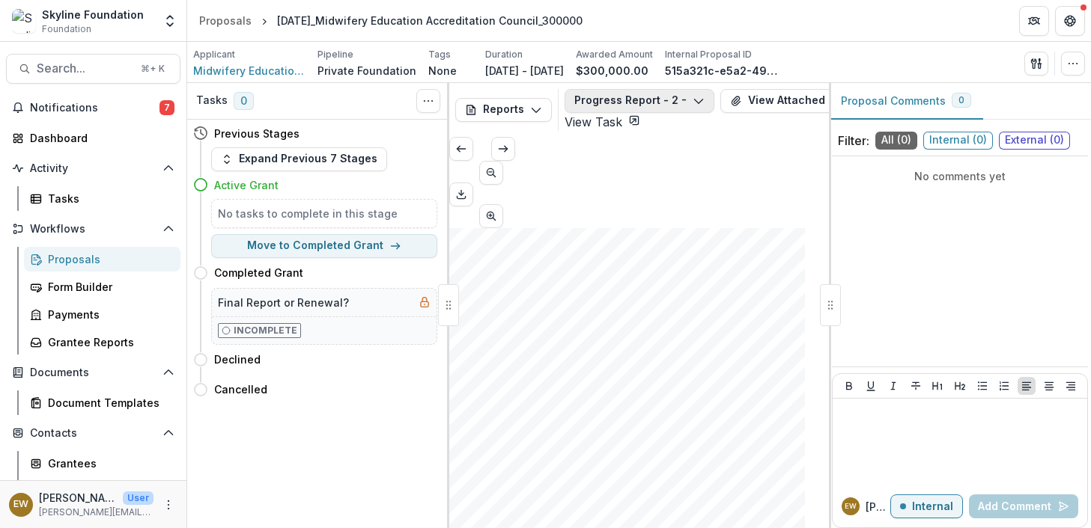
click at [664, 106] on button "Progress Report - 2 - 12037275" at bounding box center [639, 101] width 150 height 24
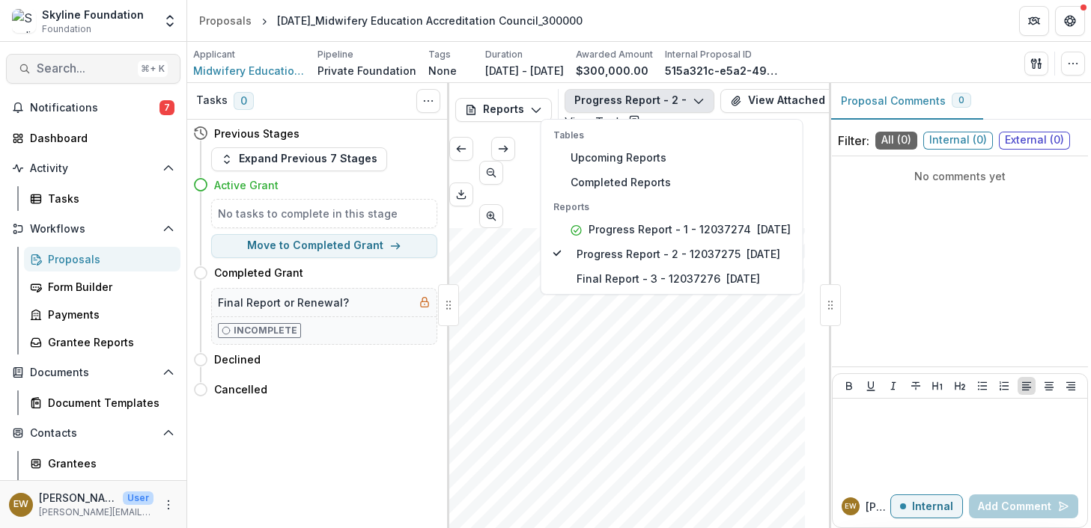
click at [127, 67] on button "Search... ⌘ + K" at bounding box center [93, 69] width 174 height 30
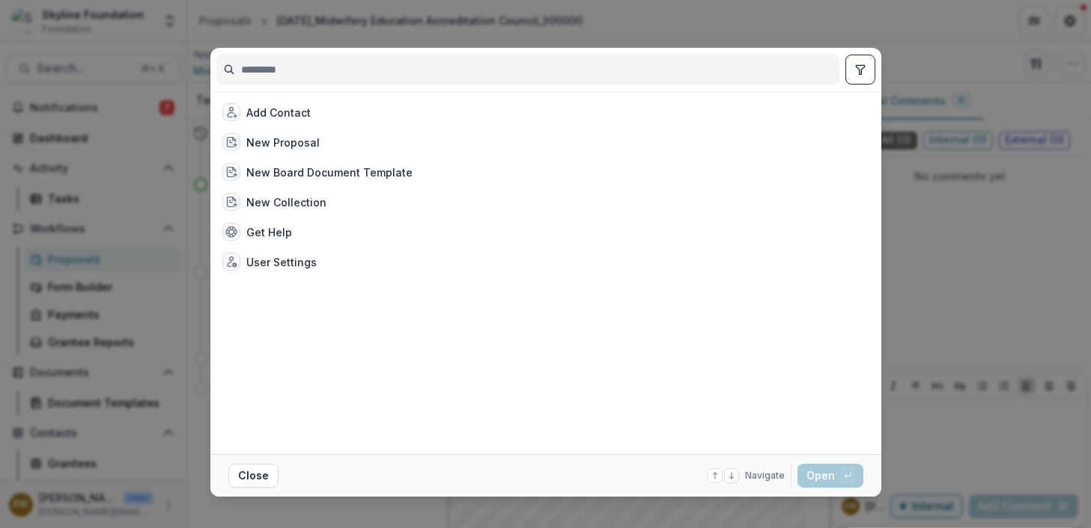
click at [351, 66] on input at bounding box center [527, 70] width 621 height 24
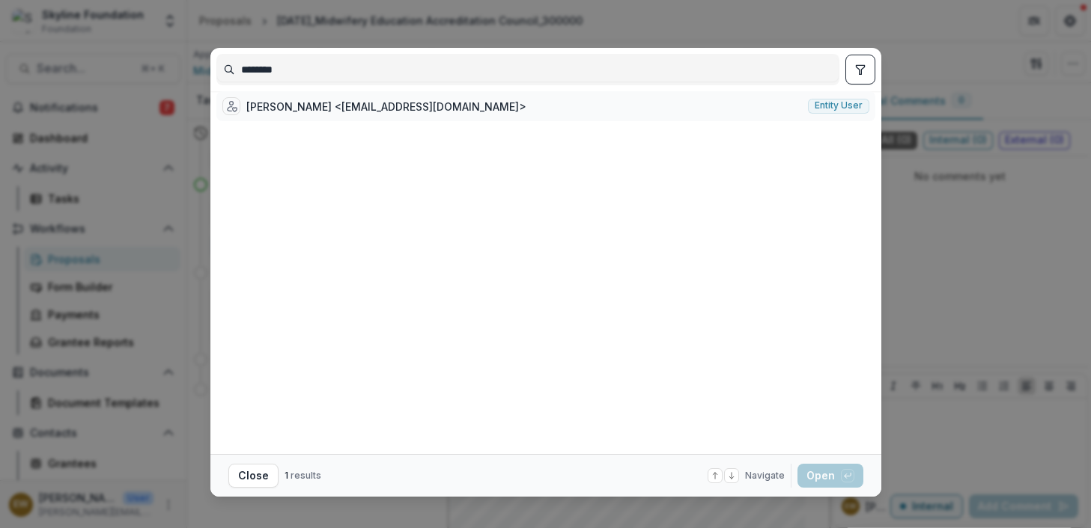
type input "********"
click at [446, 111] on div "Nakeenya Wilson <nakeenya@adroitexperts.com>" at bounding box center [386, 107] width 280 height 16
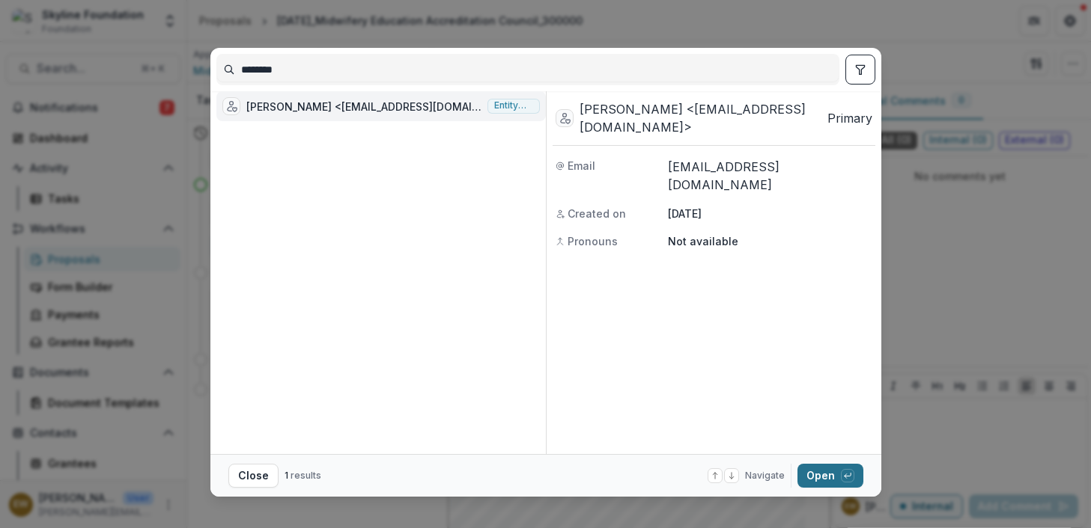
click at [802, 448] on button "Open with enter key" at bounding box center [830, 476] width 66 height 24
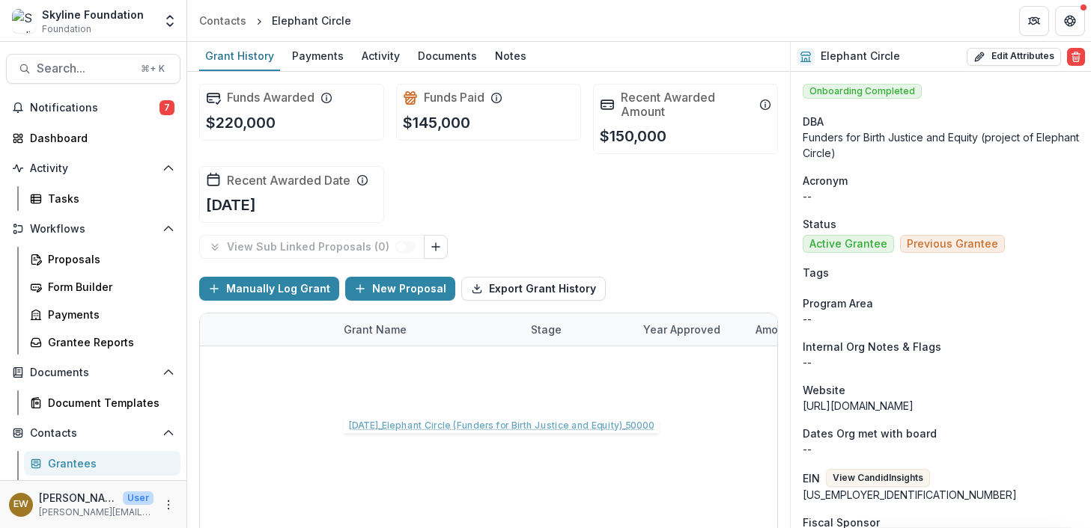
click at [427, 358] on link "11-26-2024_Elephant Circle (Funders for Birth Justice and Equity)_150000" at bounding box center [428, 363] width 169 height 16
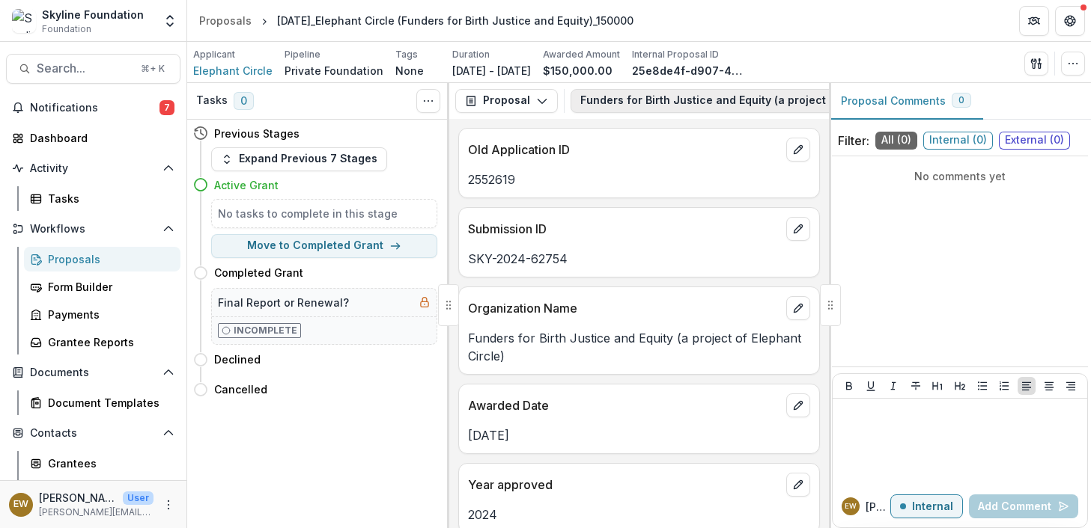
click at [713, 98] on button "Funders for Birth Justice and Equity (a project of Elephant Circle)-2552619 1" at bounding box center [797, 101] width 455 height 24
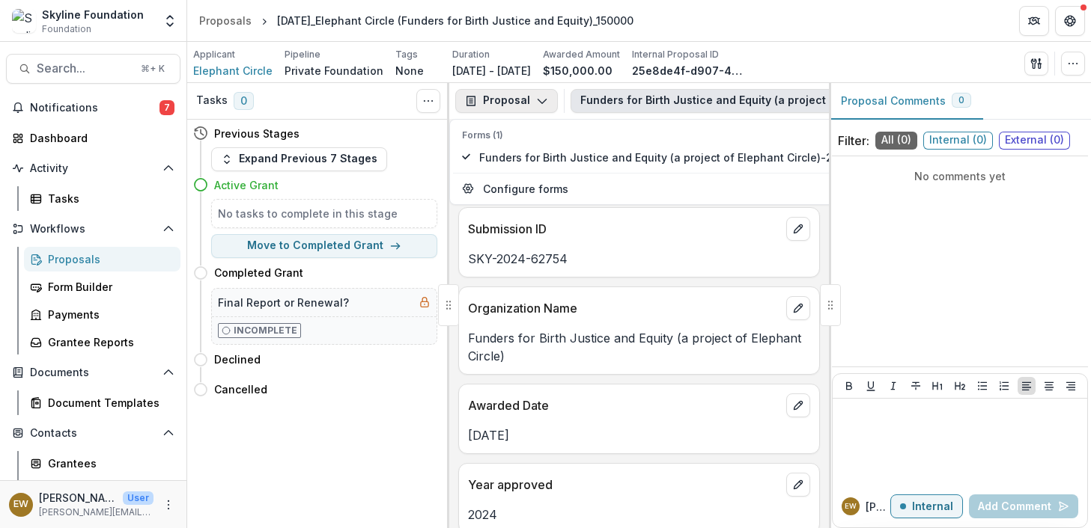
click at [512, 94] on button "Proposal" at bounding box center [506, 101] width 103 height 24
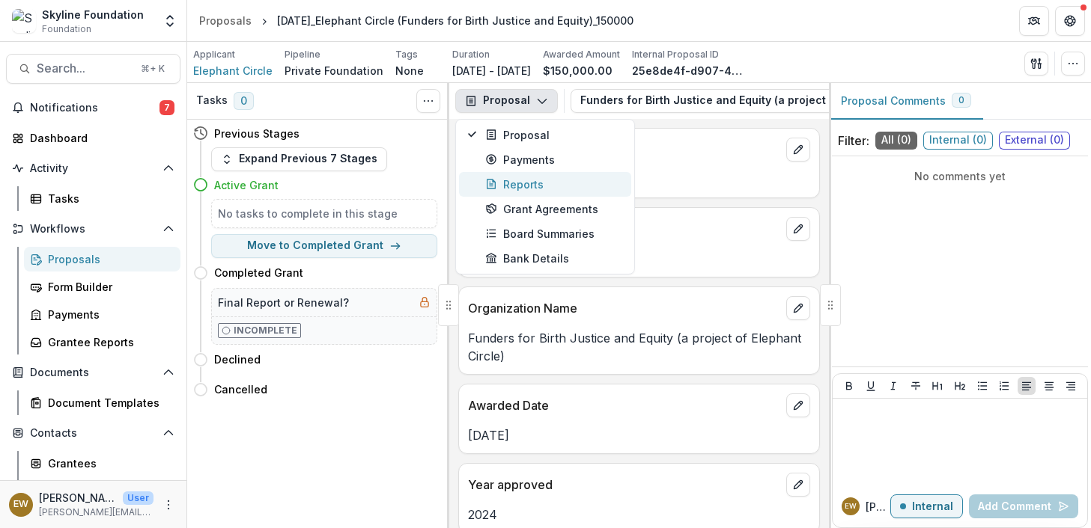
click at [520, 177] on div "Reports" at bounding box center [553, 185] width 137 height 16
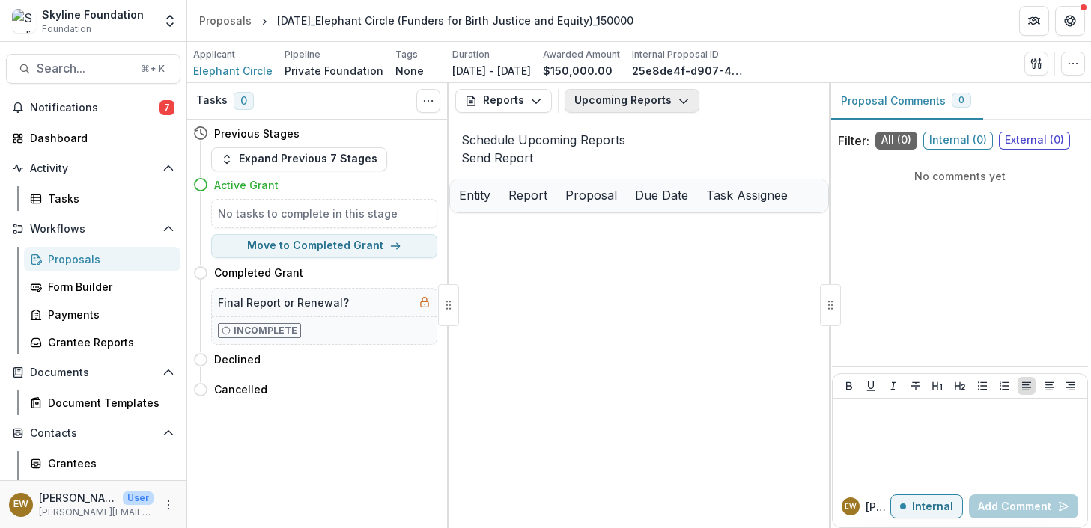
click at [649, 103] on button "Upcoming Reports" at bounding box center [631, 101] width 135 height 24
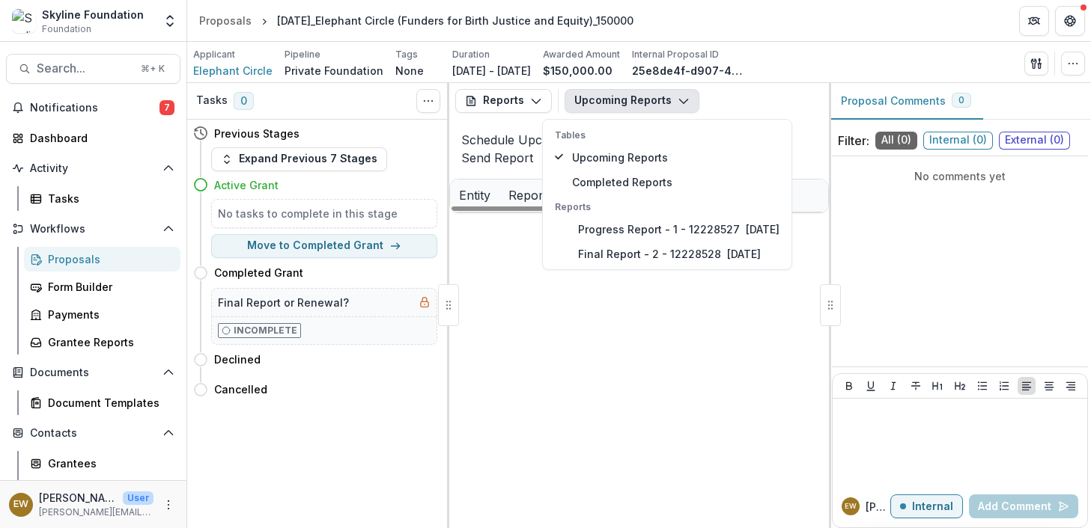
click at [650, 213] on div "Elephant Circle Progress Report - 1 - 12228527 11-26-2024_Elephant Circle (Fund…" at bounding box center [639, 213] width 378 height 0
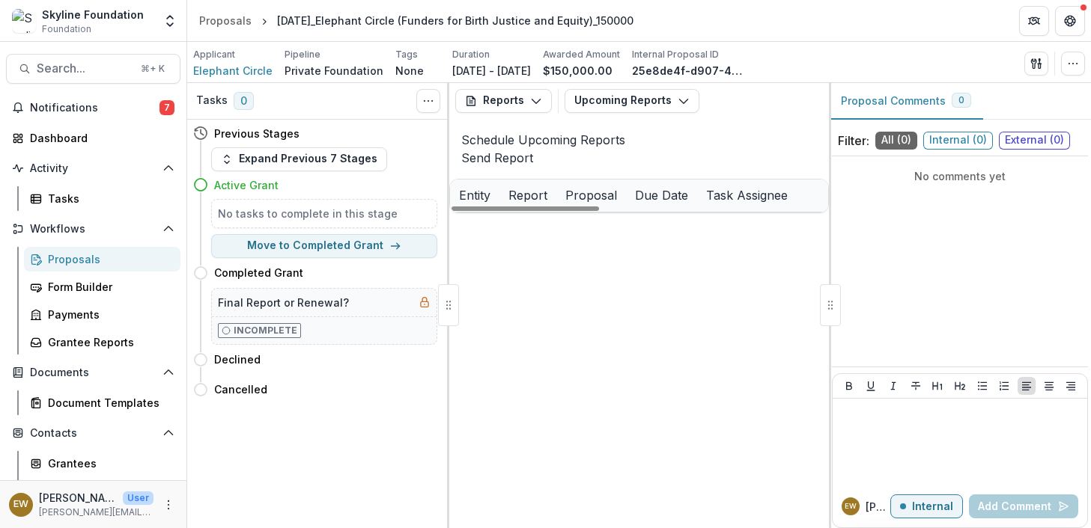
drag, startPoint x: 556, startPoint y: 442, endPoint x: 613, endPoint y: 478, distance: 67.3
click at [613, 213] on div "Elephant Circle Progress Report - 1 - 12228527 11-26-2024_Elephant Circle (Fund…" at bounding box center [639, 213] width 378 height 0
click at [58, 71] on span "Search..." at bounding box center [84, 68] width 95 height 14
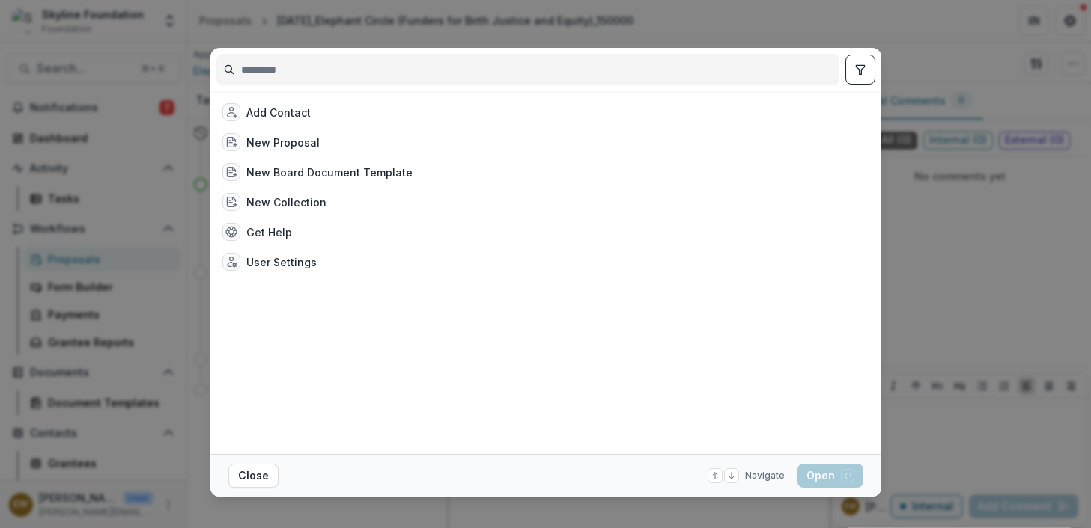
click at [420, 67] on input at bounding box center [527, 70] width 621 height 24
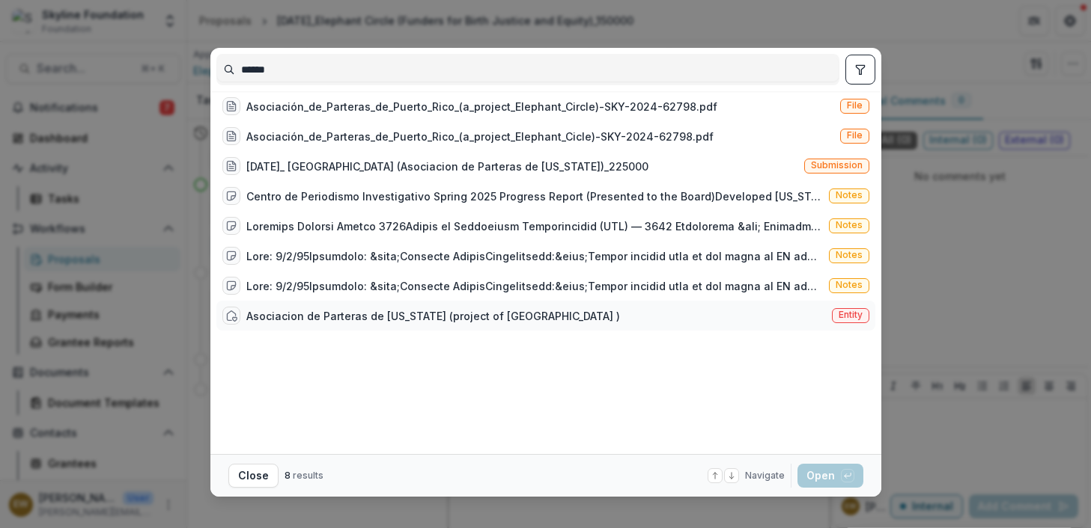
type input "******"
click at [467, 312] on div "Asociacion de Parteras de Puerto Rico (project of Elephant Circle ) Entity" at bounding box center [545, 316] width 659 height 30
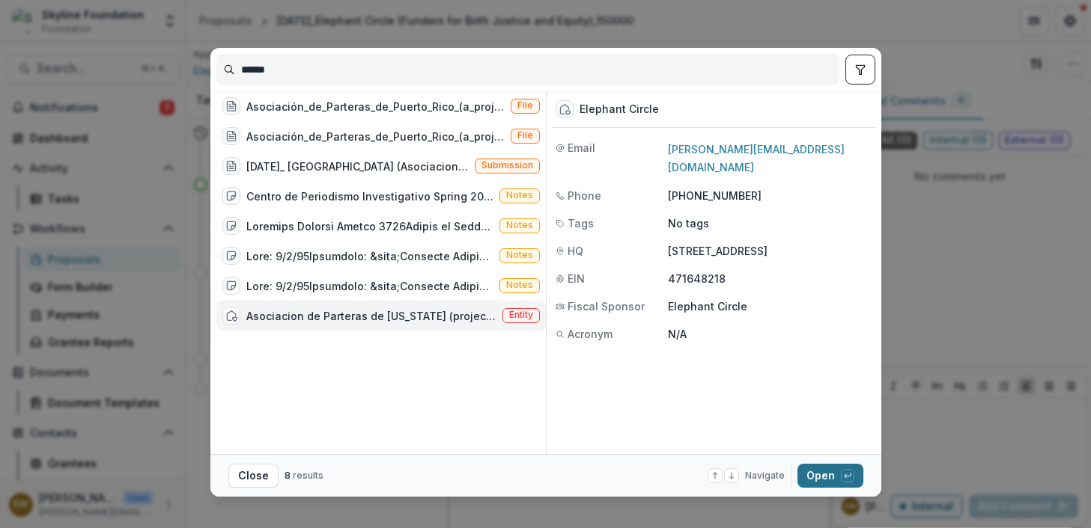
click at [810, 448] on button "Open with enter key" at bounding box center [830, 476] width 66 height 24
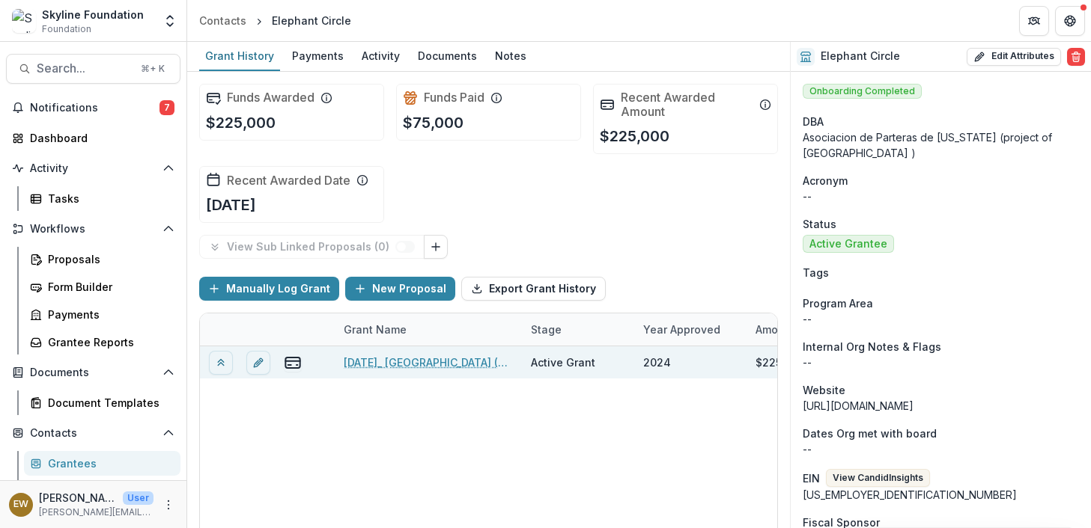
click at [406, 362] on link "11-26-2024_ Elephant Circle (Asociacion de Parteras de Puerto Rico)_225000" at bounding box center [428, 363] width 169 height 16
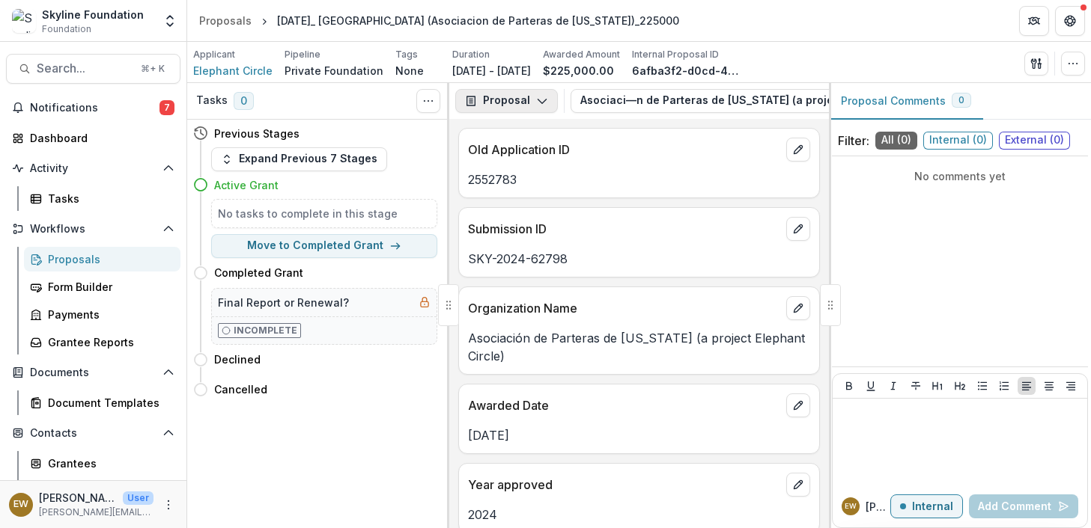
click at [516, 90] on button "Proposal" at bounding box center [506, 101] width 103 height 24
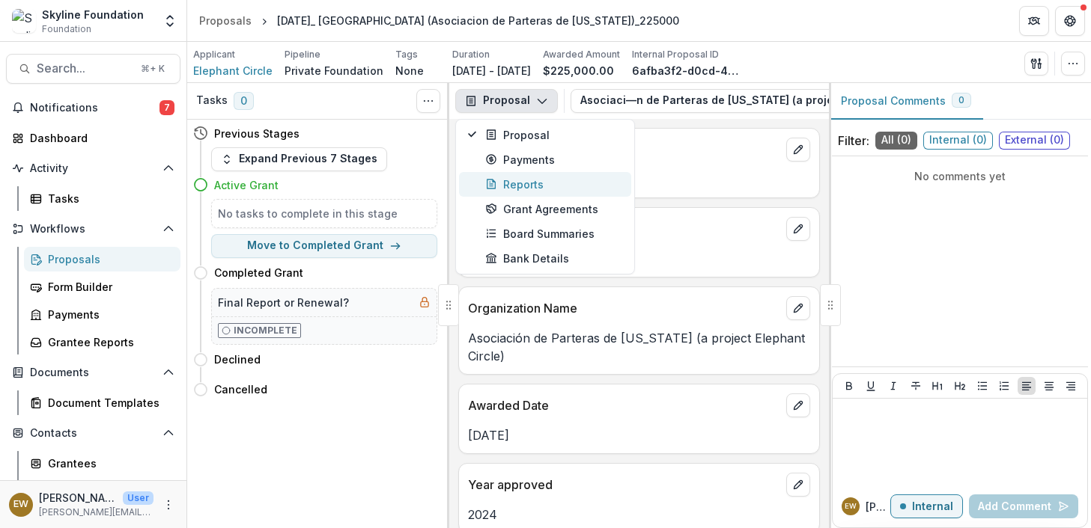
click at [538, 183] on div "Reports" at bounding box center [553, 185] width 137 height 16
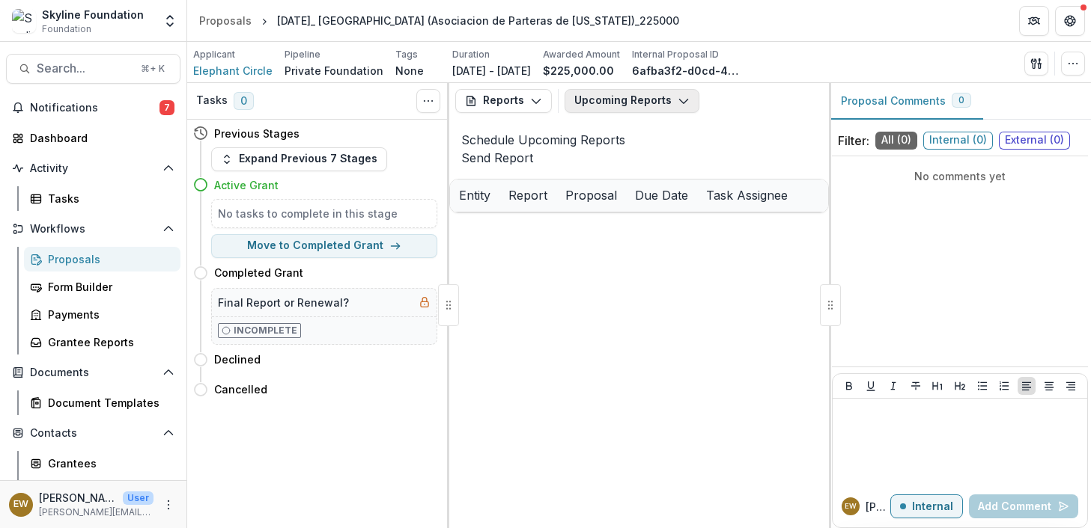
click at [619, 106] on button "Upcoming Reports" at bounding box center [631, 101] width 135 height 24
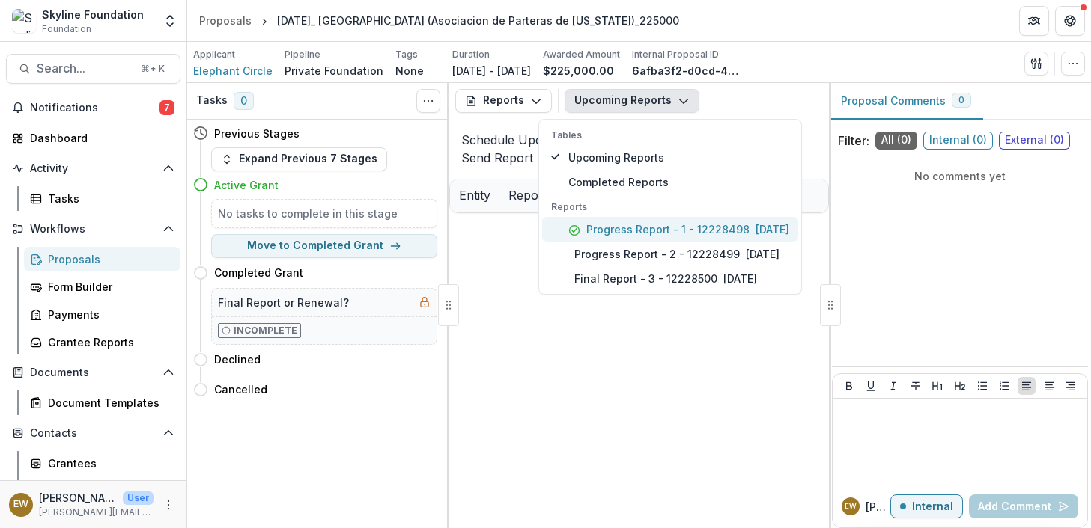
click at [647, 226] on p "Progress Report - 1 - 12228498" at bounding box center [667, 230] width 163 height 16
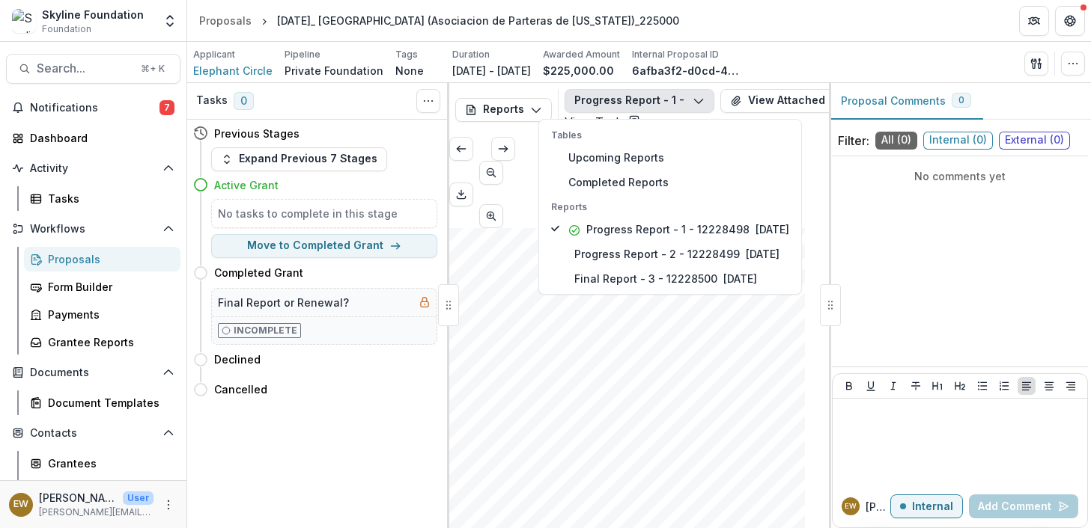
click at [614, 448] on span "We commissioned a professional legal assessment to clarify concerns we had in t…" at bounding box center [622, 457] width 303 height 7
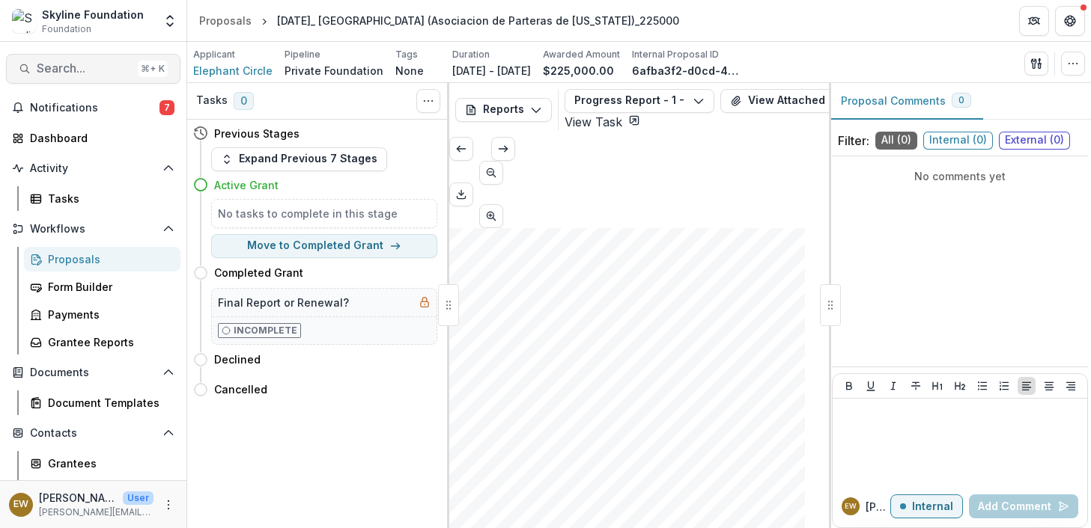
click at [76, 71] on span "Search..." at bounding box center [84, 68] width 95 height 14
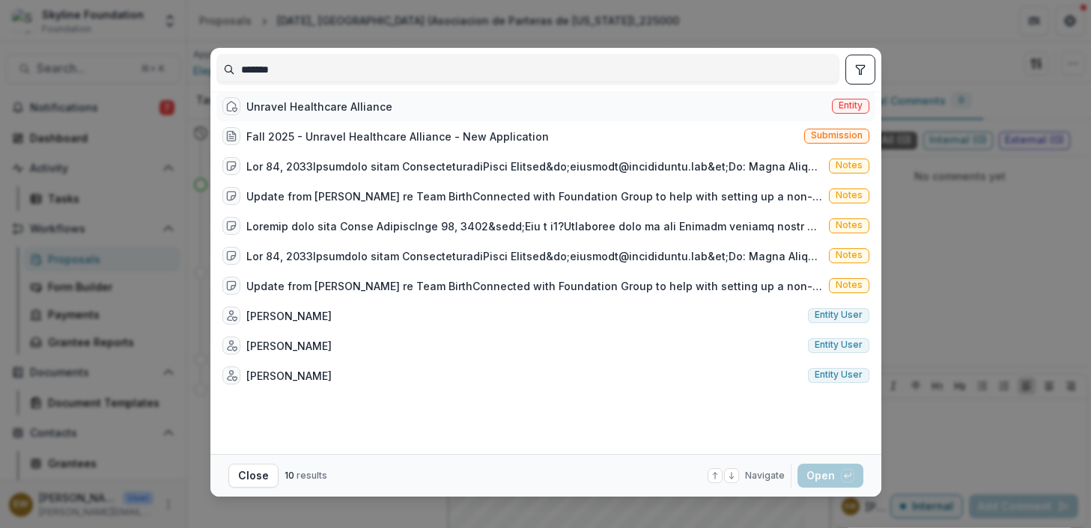
type input "*******"
click at [353, 105] on div "Unravel Healthcare Alliance" at bounding box center [319, 107] width 146 height 16
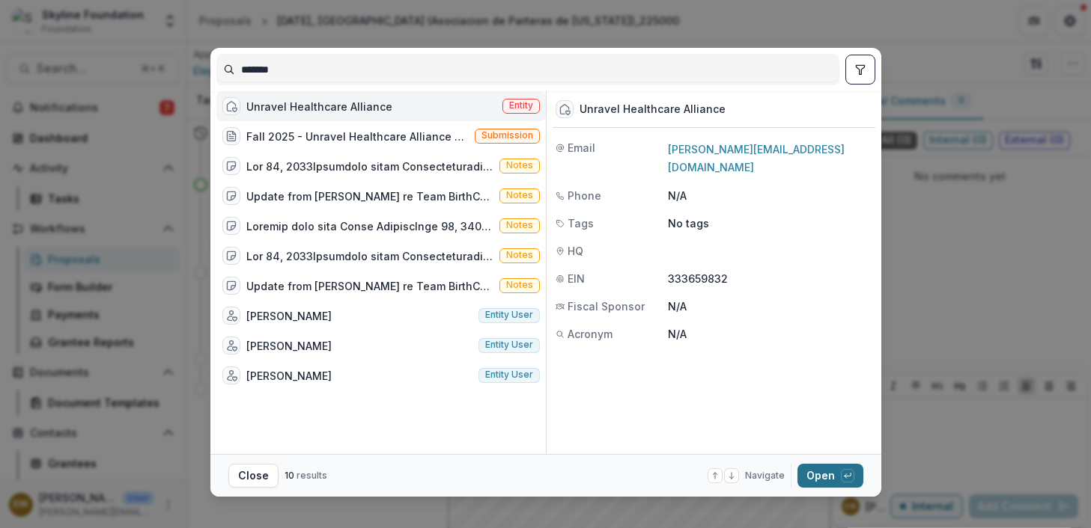
click at [812, 448] on button "Open with enter key" at bounding box center [830, 476] width 66 height 24
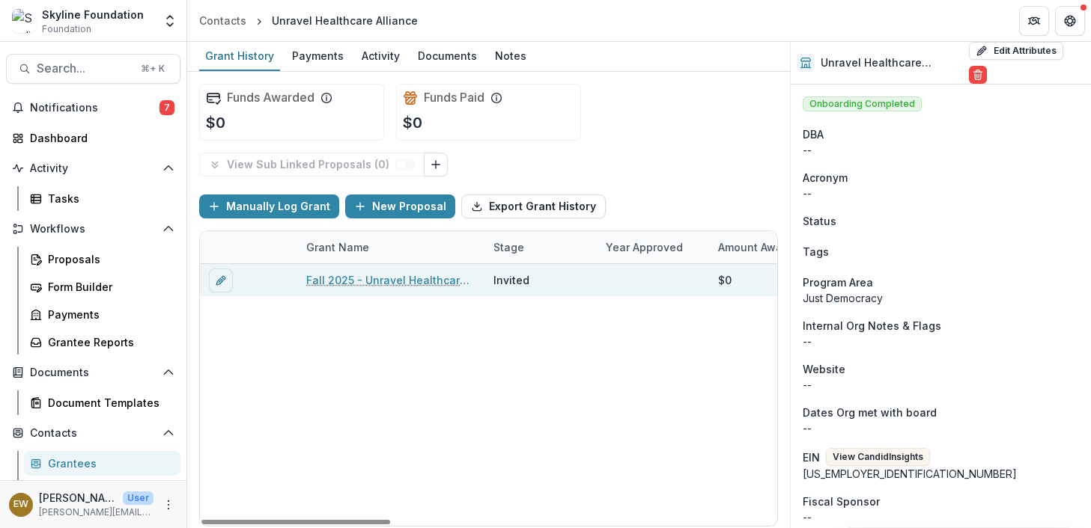
click at [412, 278] on link "Fall 2025 - Unravel Healthcare Alliance - New Application" at bounding box center [390, 280] width 169 height 16
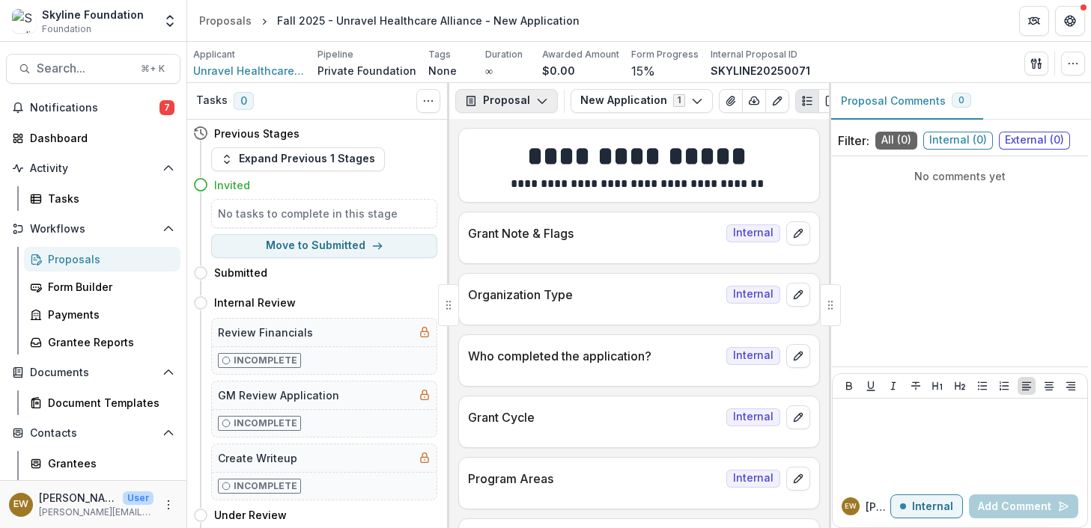
scroll to position [3, 0]
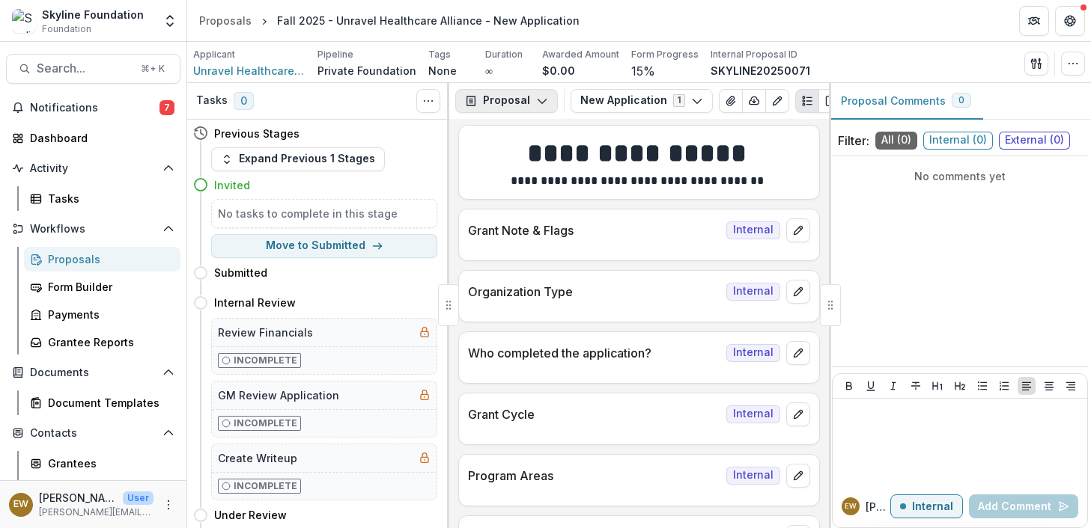
click at [521, 108] on button "Proposal" at bounding box center [506, 101] width 103 height 24
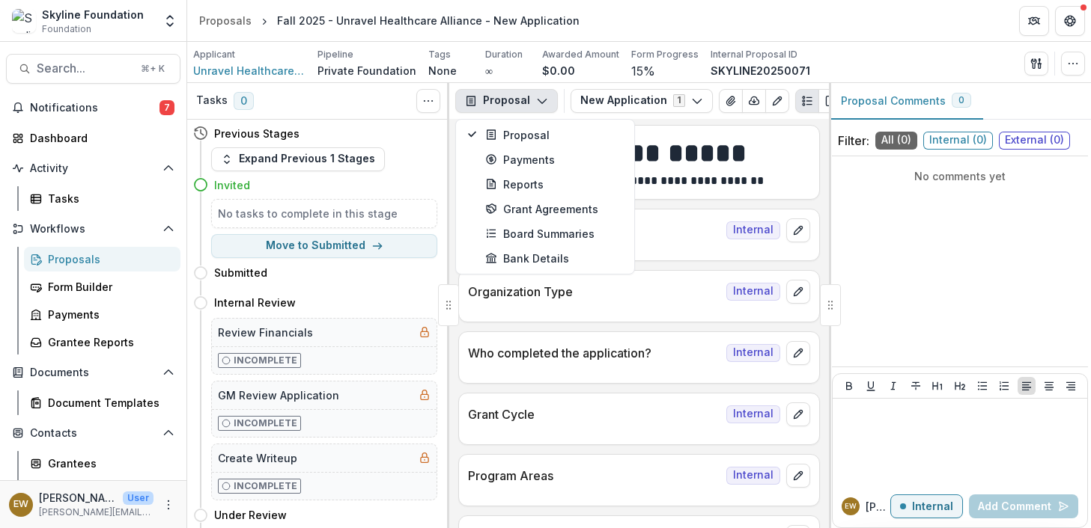
click at [582, 396] on div "Grant Cycle Internal" at bounding box center [639, 419] width 362 height 52
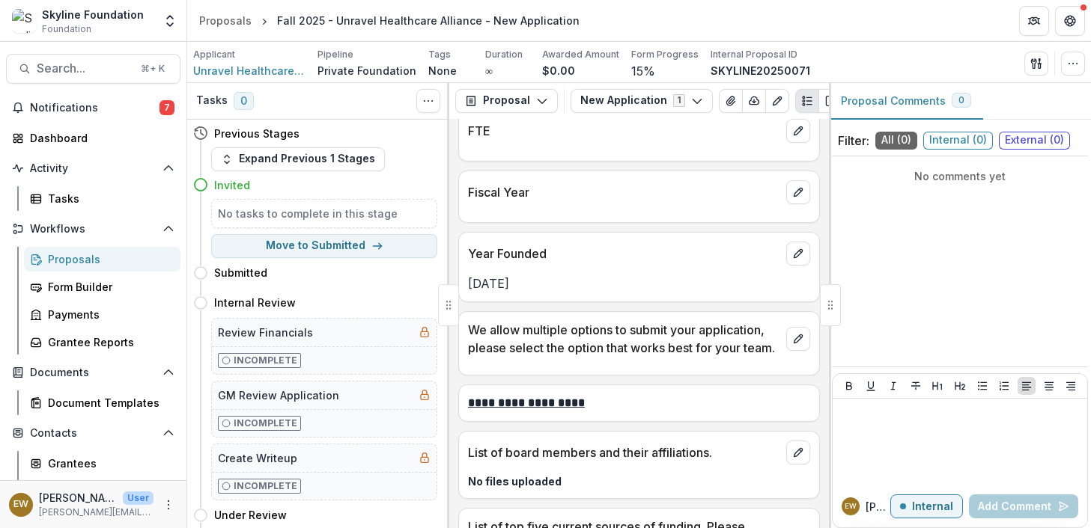
scroll to position [2938, 0]
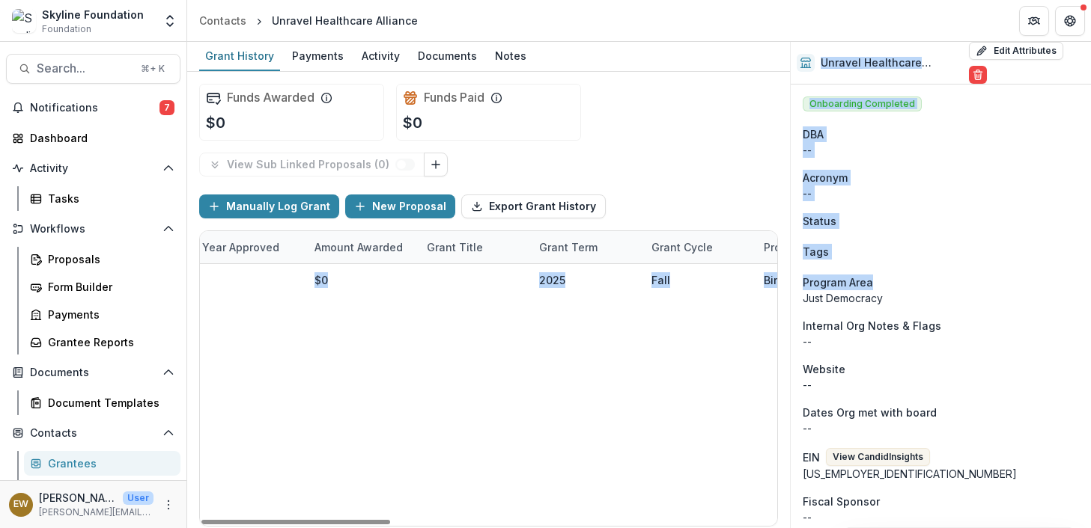
scroll to position [0, 1171]
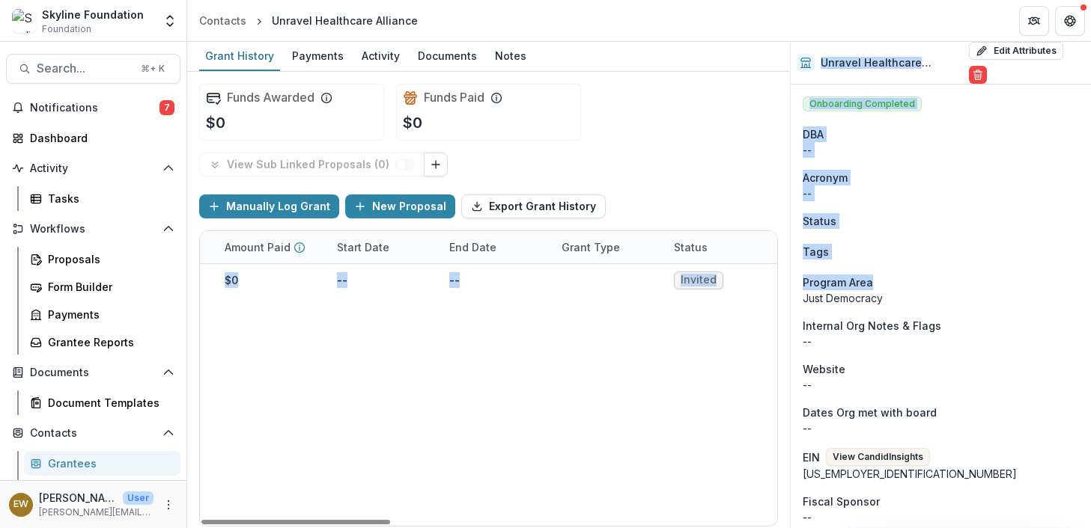
drag, startPoint x: 731, startPoint y: 272, endPoint x: 884, endPoint y: 287, distance: 153.5
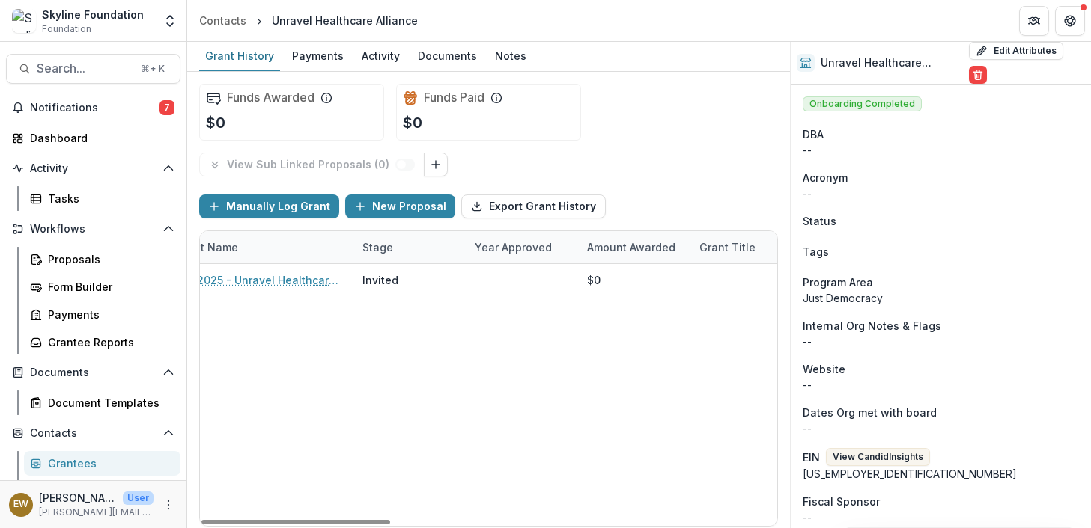
drag, startPoint x: 629, startPoint y: 525, endPoint x: 317, endPoint y: 384, distance: 342.4
click at [257, 448] on div at bounding box center [295, 522] width 189 height 4
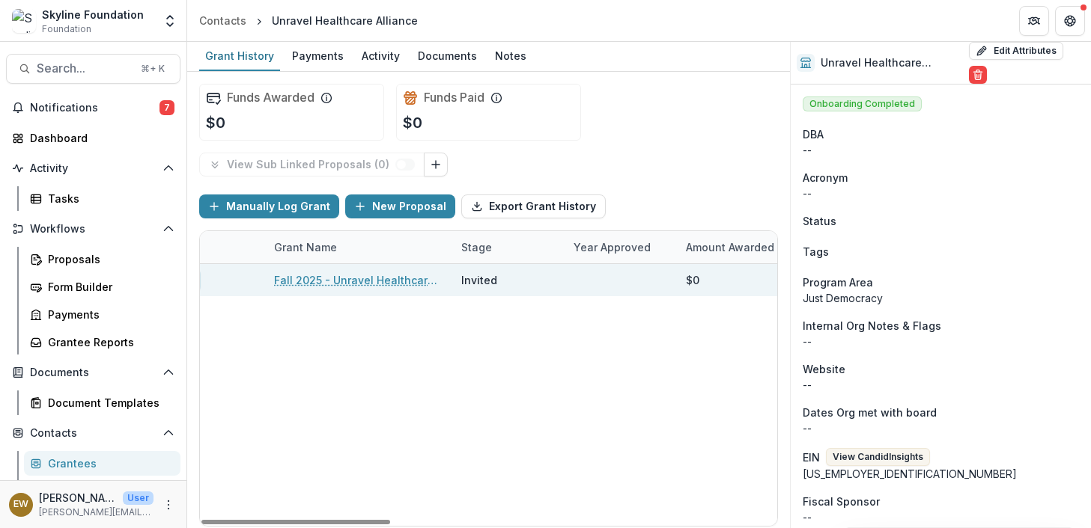
click at [365, 279] on link "Fall 2025 - Unravel Healthcare Alliance - New Application" at bounding box center [358, 280] width 169 height 16
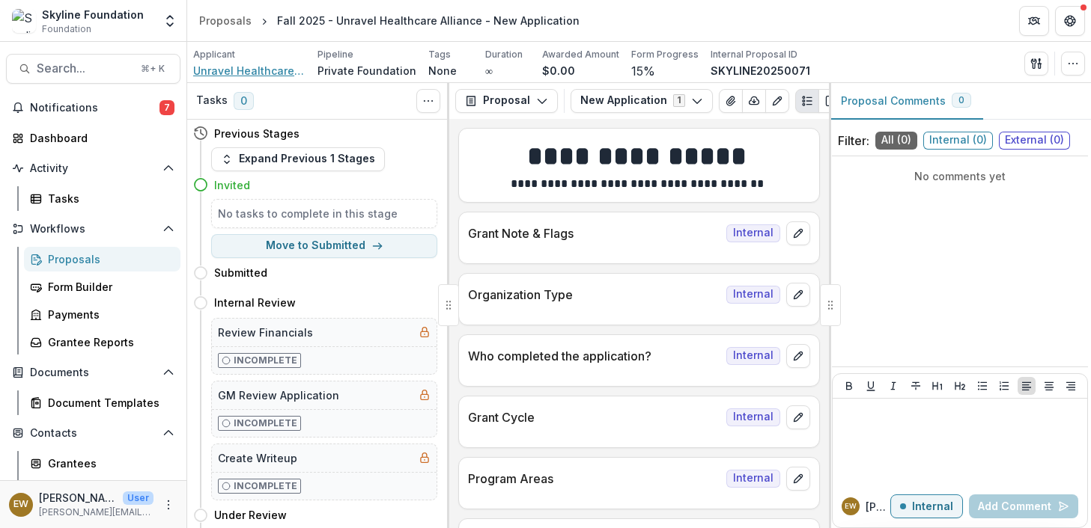
click at [266, 75] on span "Unravel Healthcare Alliance" at bounding box center [249, 71] width 112 height 16
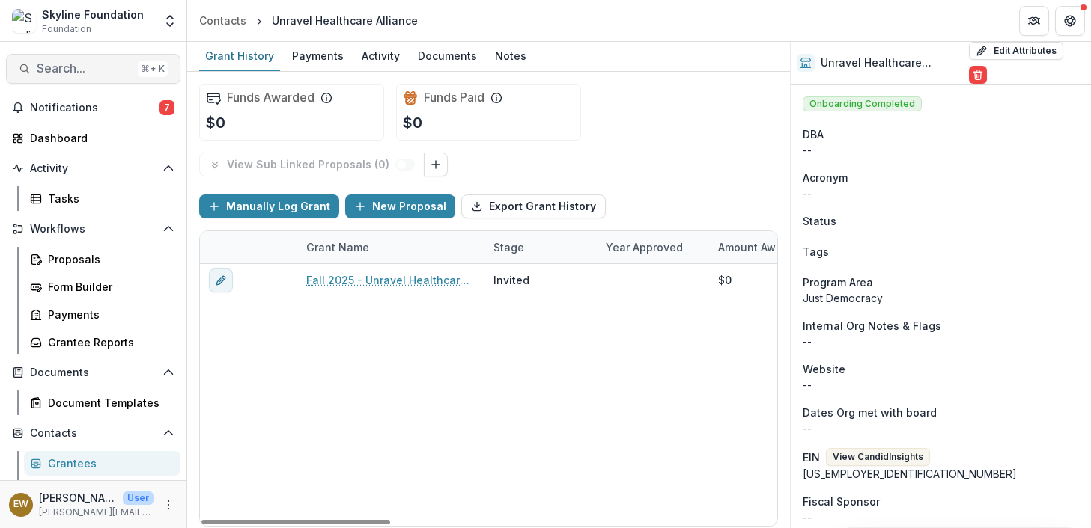
click at [72, 66] on span "Search..." at bounding box center [84, 68] width 95 height 14
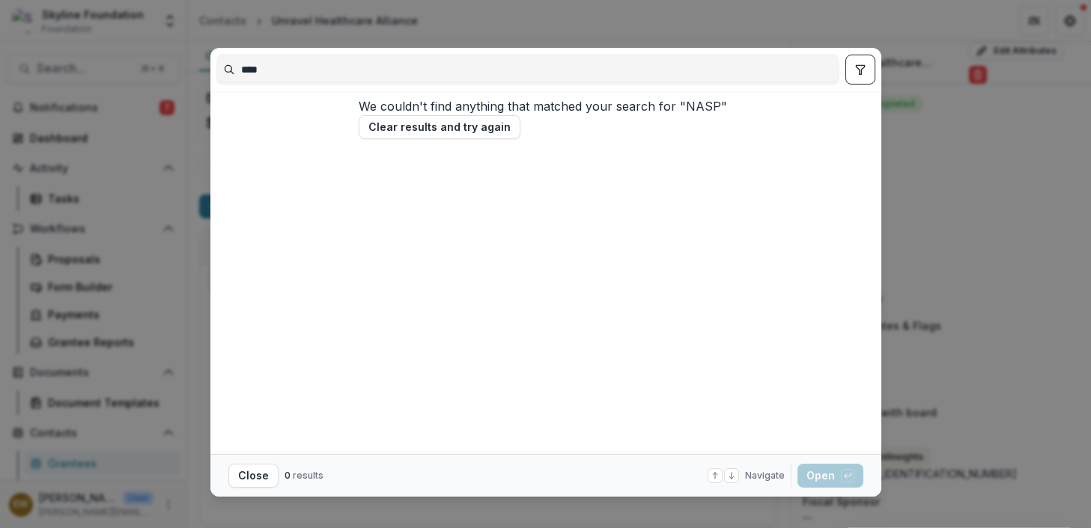
type input "****"
